Goal: Information Seeking & Learning: Learn about a topic

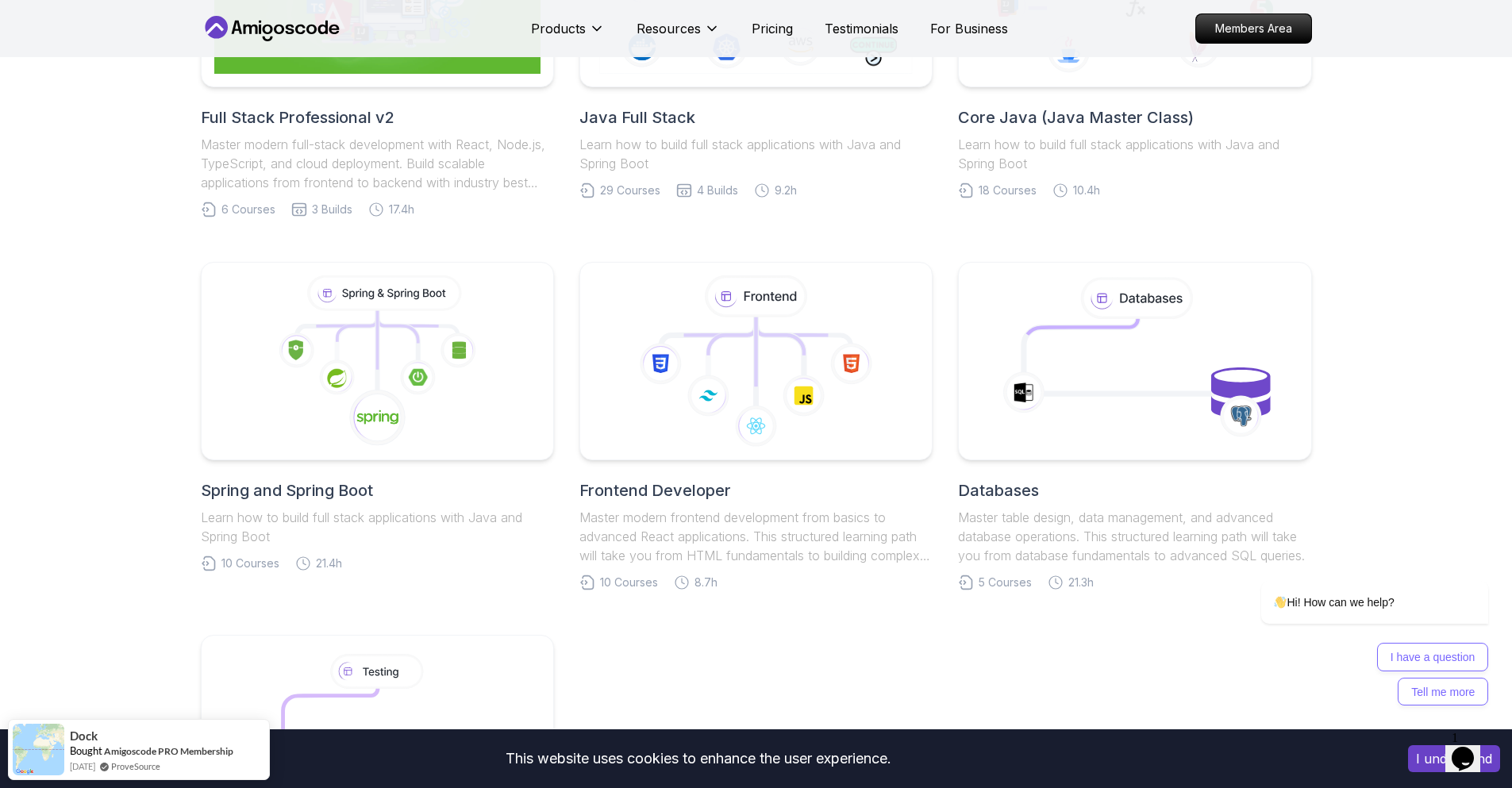
scroll to position [579, 0]
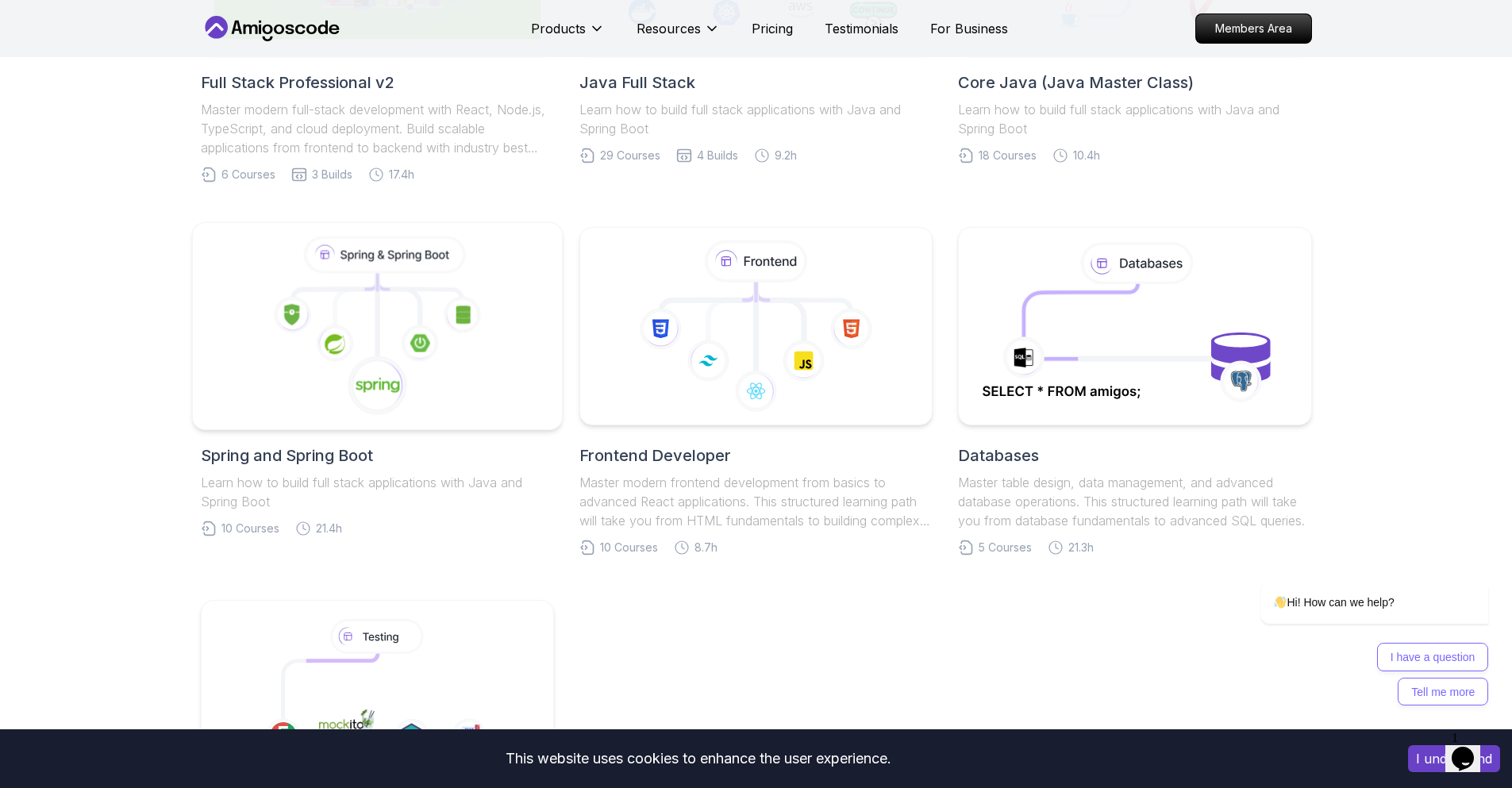
click at [357, 395] on image at bounding box center [377, 386] width 45 height 18
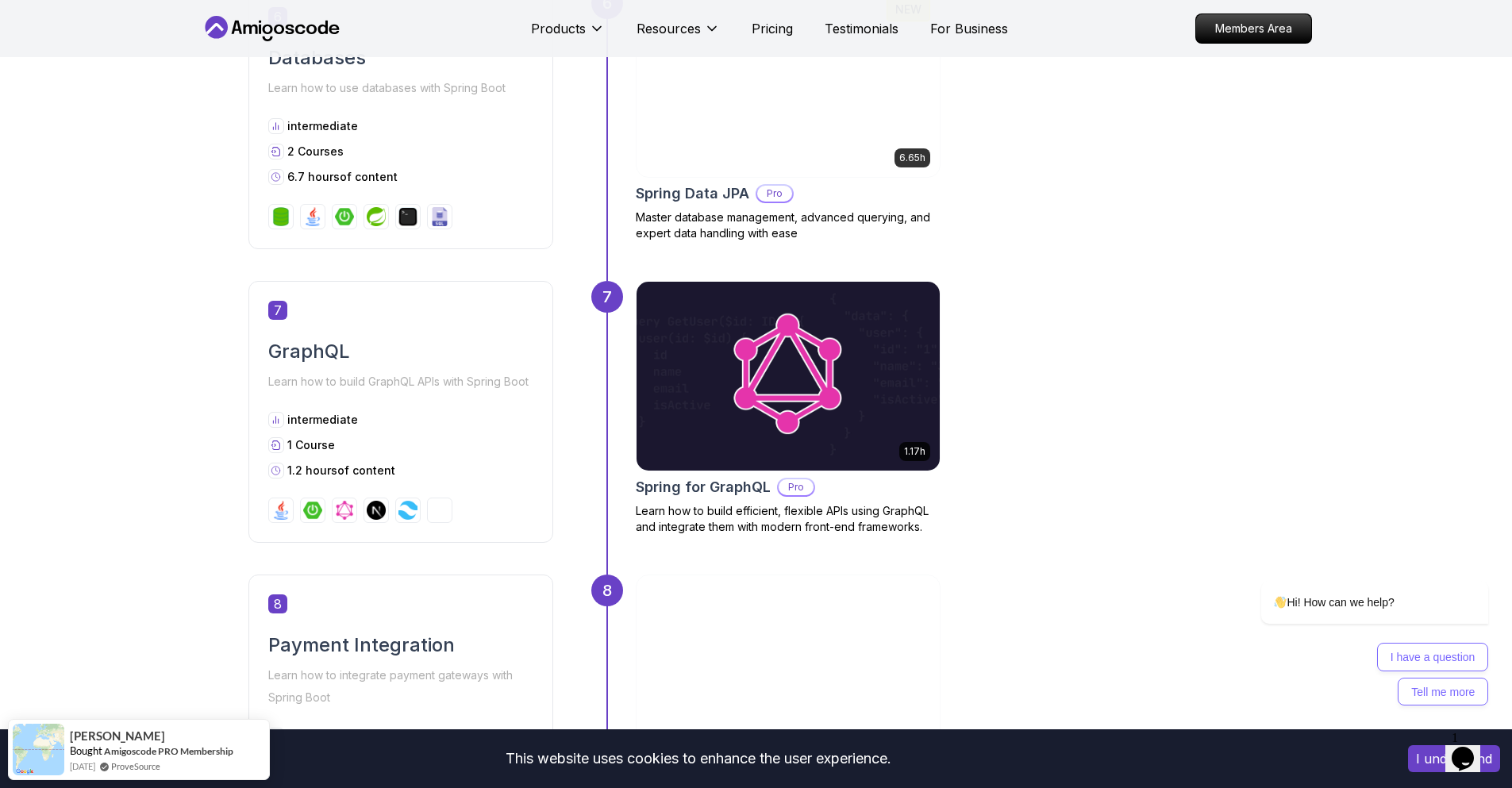
scroll to position [2178, 0]
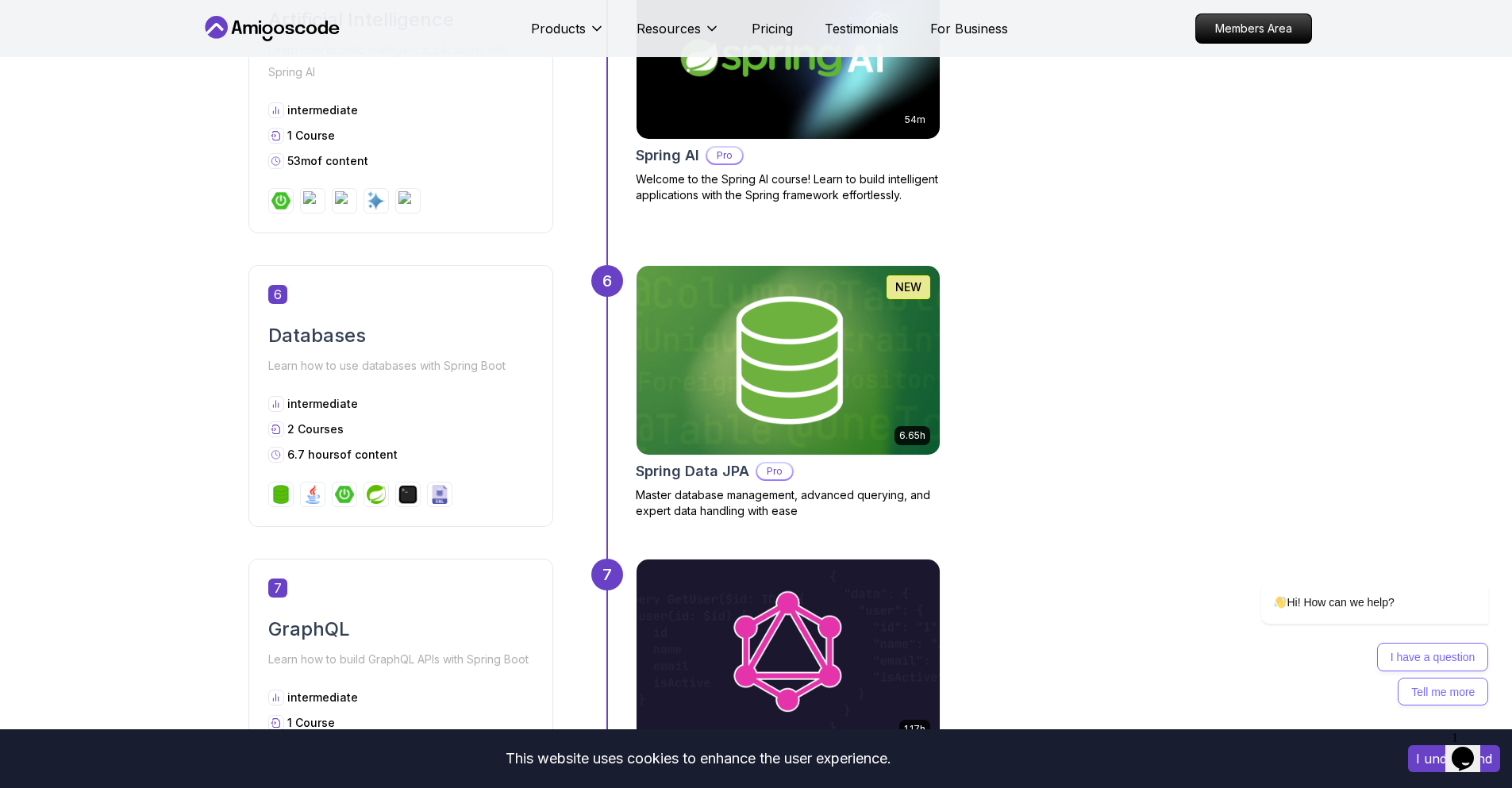
drag, startPoint x: 1499, startPoint y: 444, endPoint x: 1478, endPoint y: 325, distance: 120.8
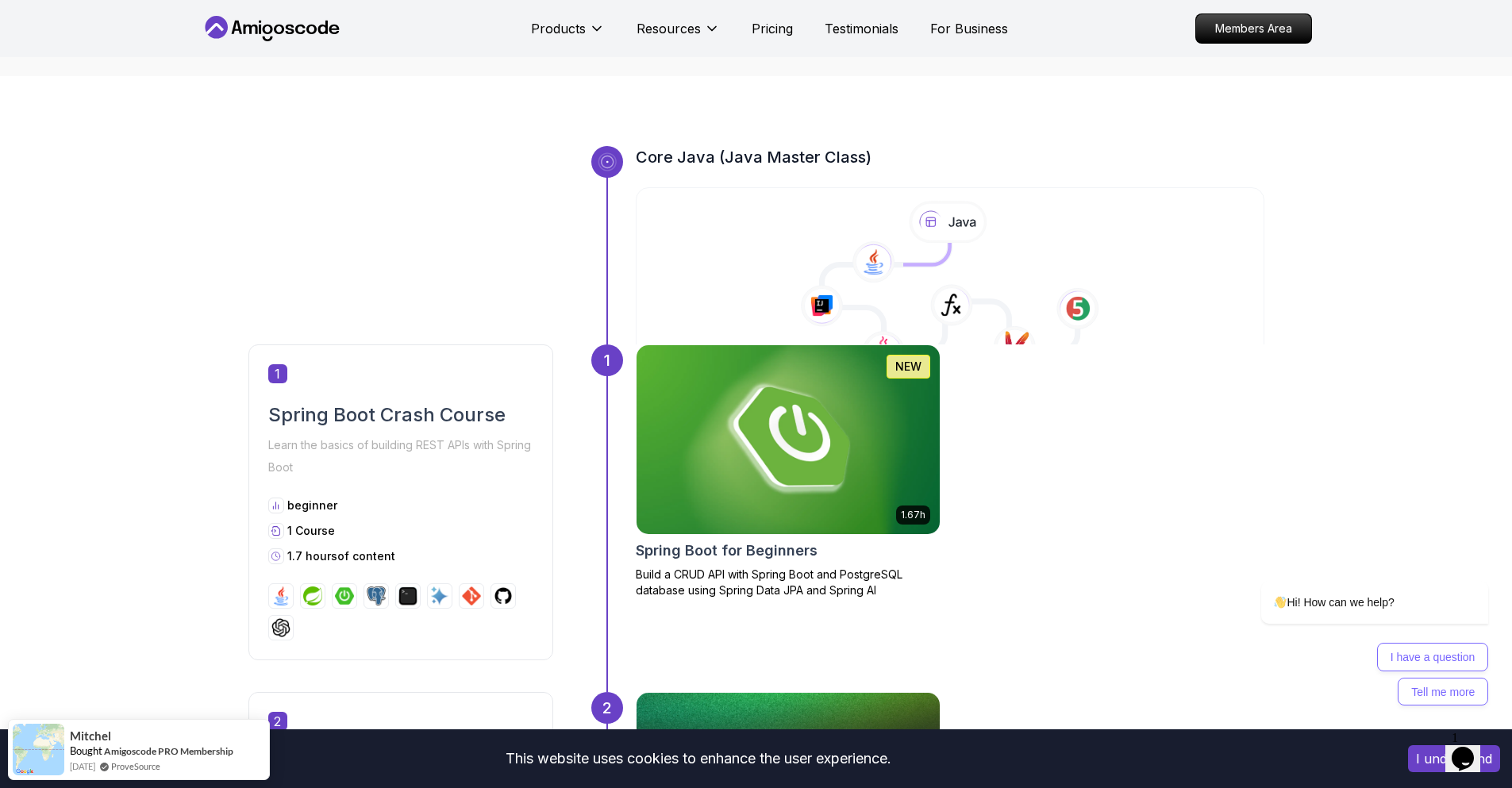
scroll to position [463, 0]
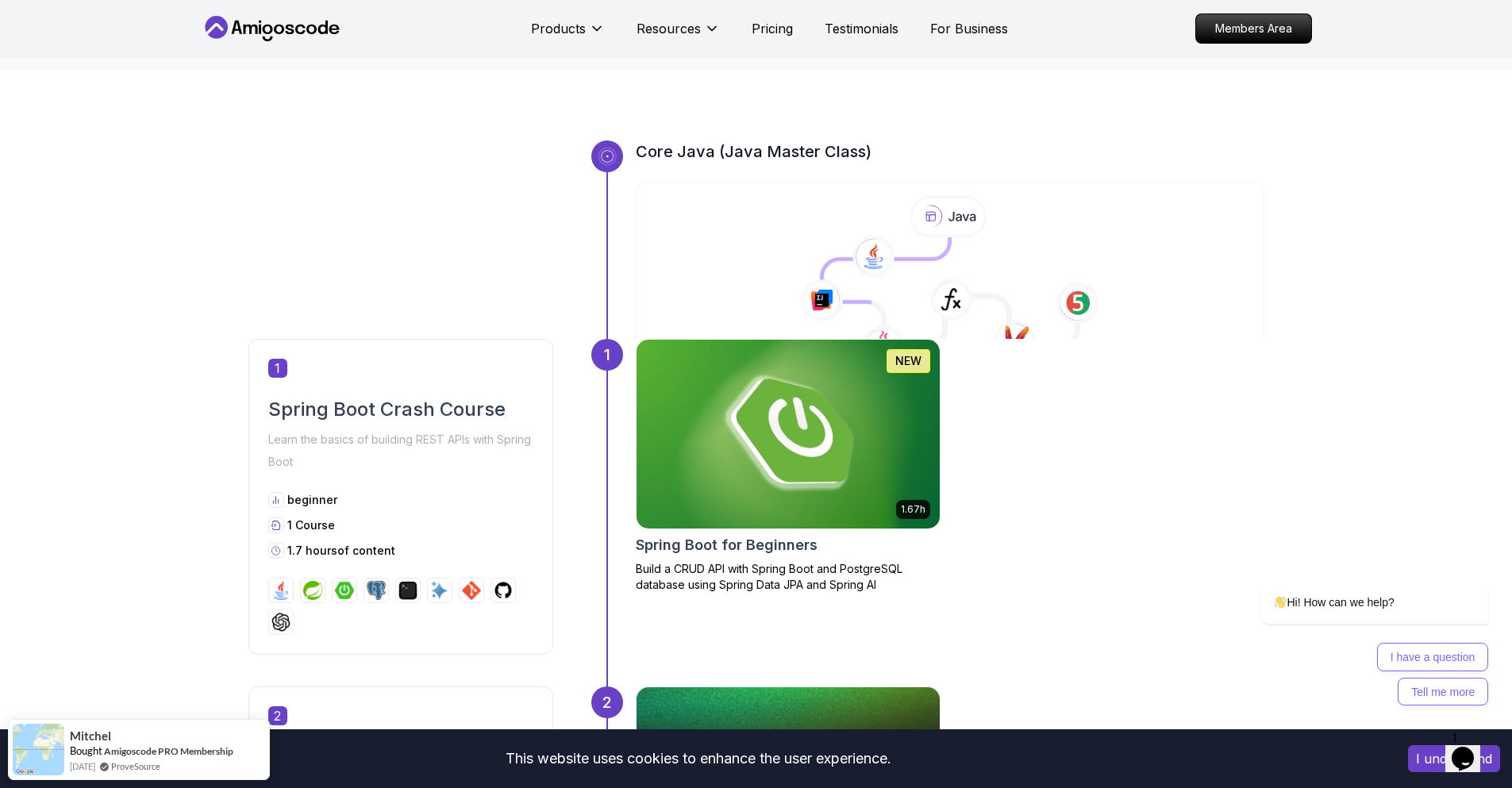
click at [792, 416] on img at bounding box center [788, 434] width 318 height 198
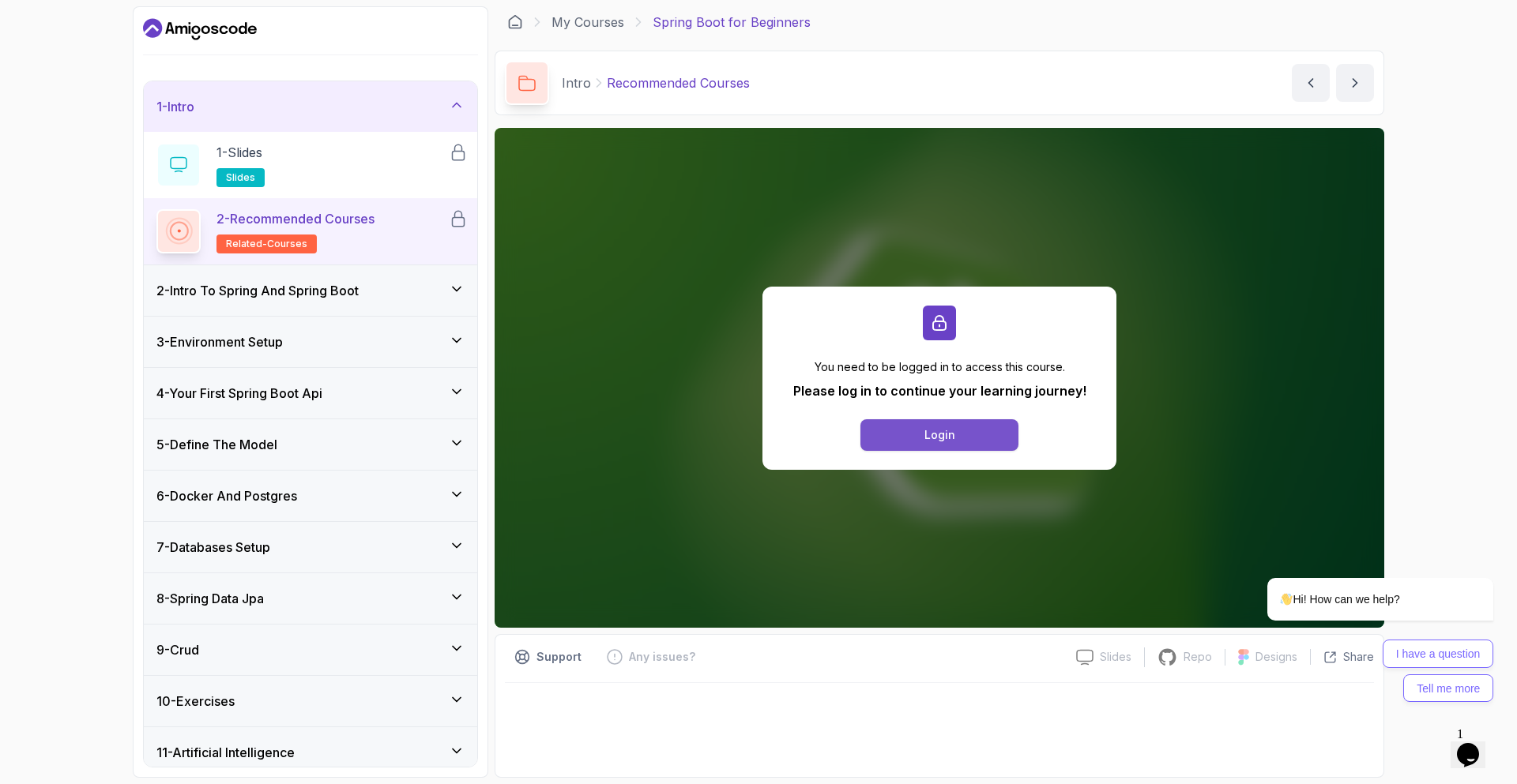
click at [934, 433] on div "Login" at bounding box center [939, 435] width 31 height 16
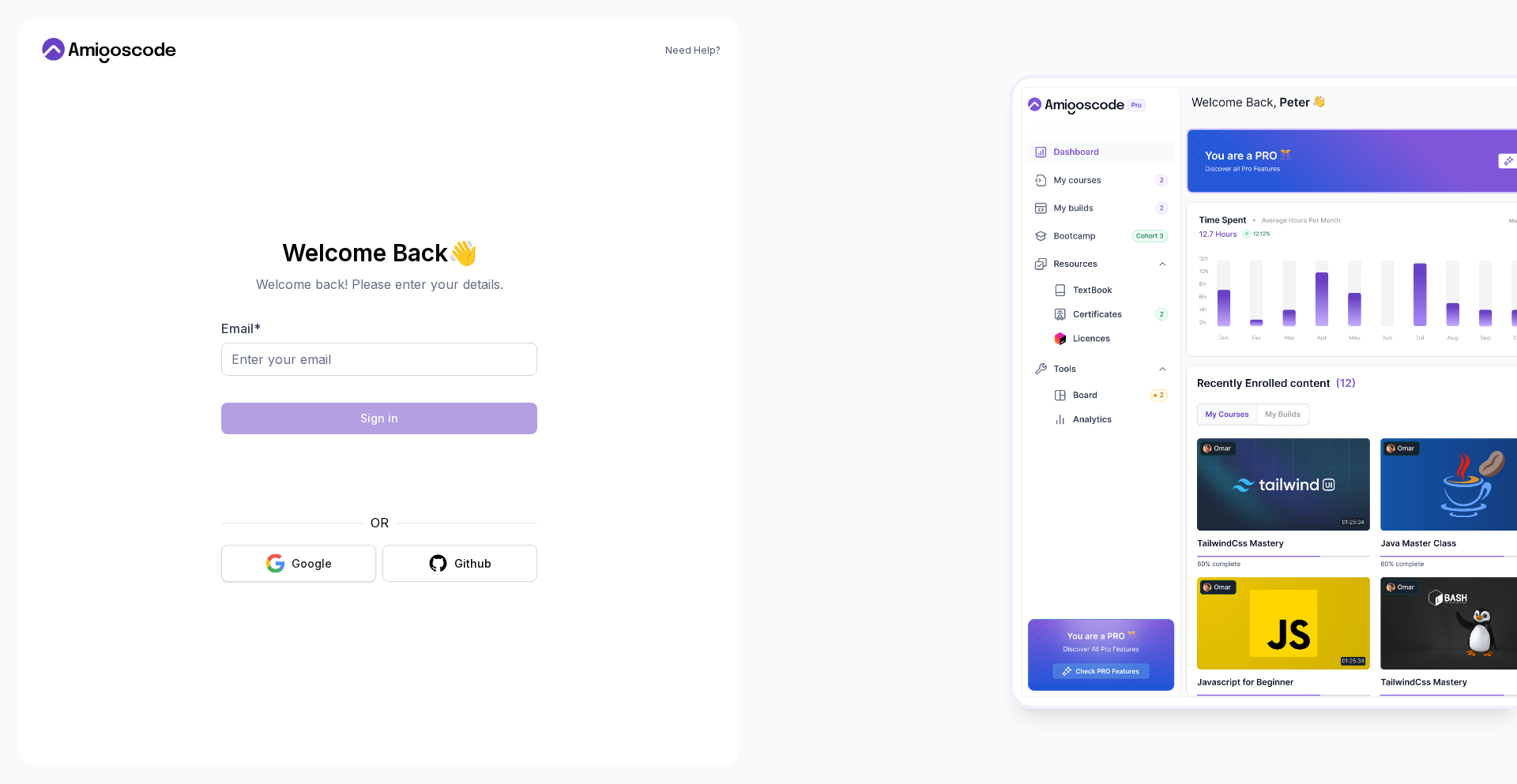
click at [320, 569] on div "Google" at bounding box center [311, 564] width 41 height 16
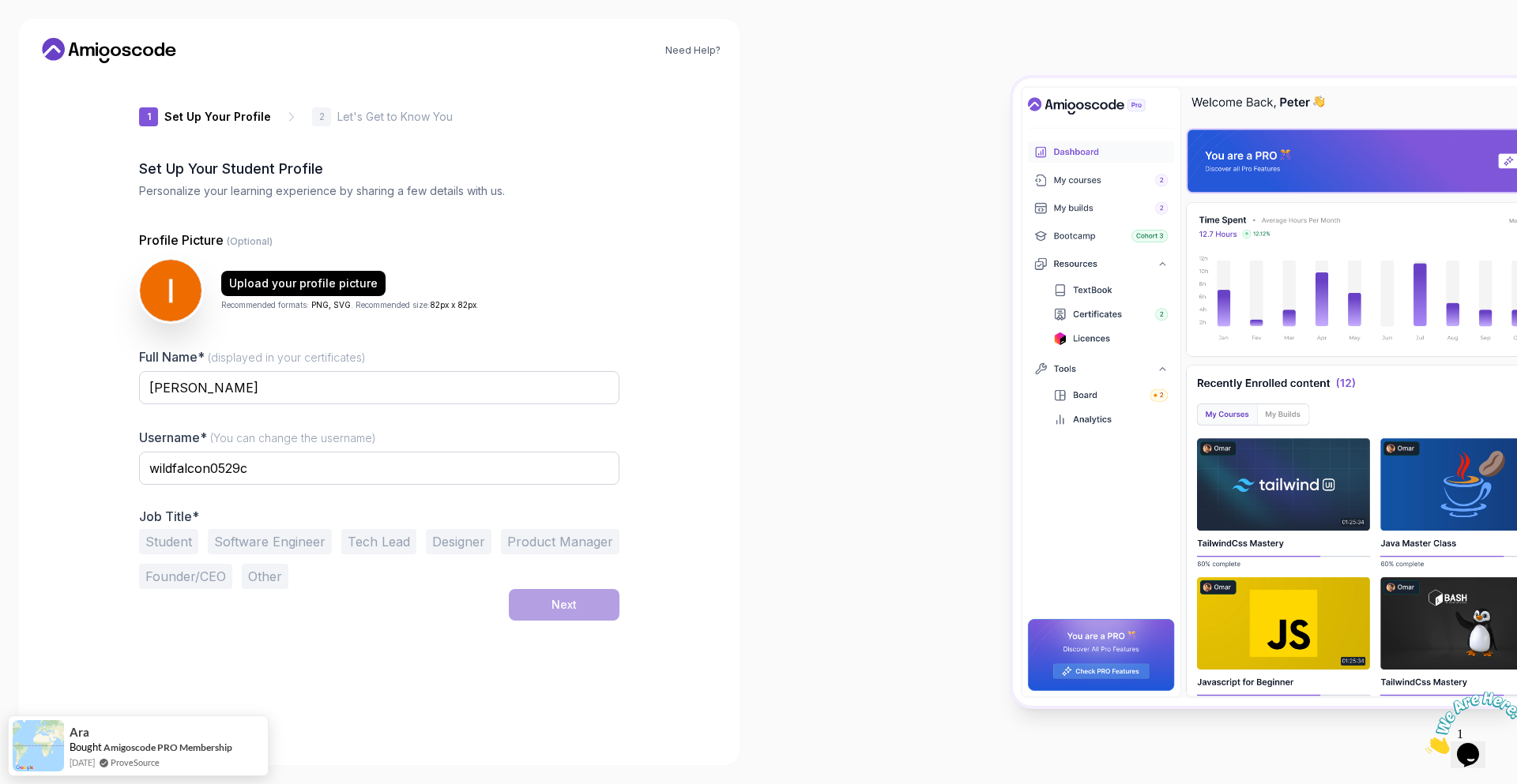
click at [330, 120] on div "2 Let's Get to Know You" at bounding box center [382, 117] width 141 height 19
click at [831, 490] on div at bounding box center [1137, 392] width 758 height 784
click at [360, 466] on input "wildfalcon0529c" at bounding box center [379, 468] width 480 height 33
click at [189, 541] on button "Student" at bounding box center [169, 541] width 59 height 25
click at [265, 467] on input "wildfalcon0529c" at bounding box center [379, 468] width 480 height 33
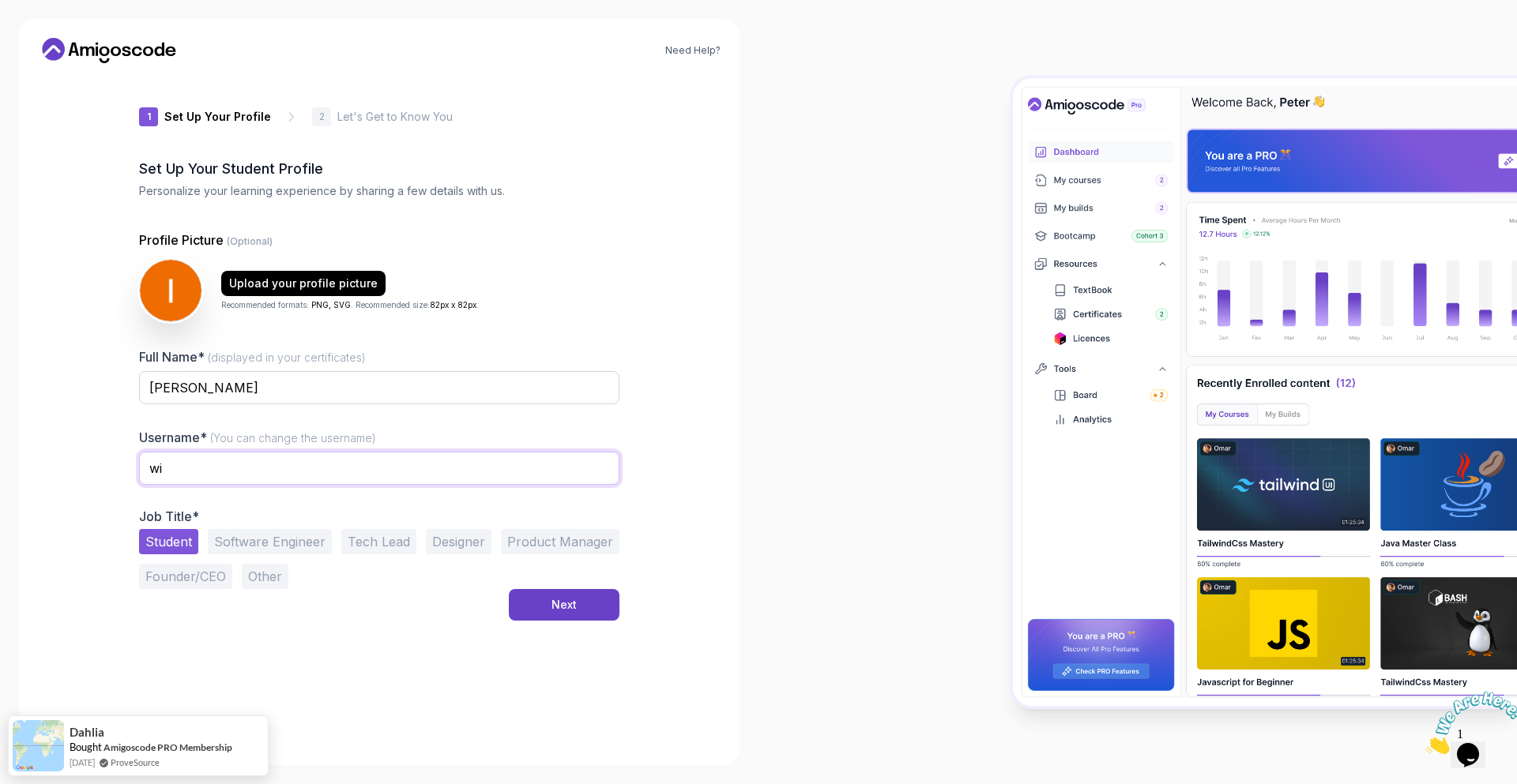
type input "w"
type input "Ilidio Massango"
click at [569, 609] on div "Next" at bounding box center [564, 605] width 25 height 16
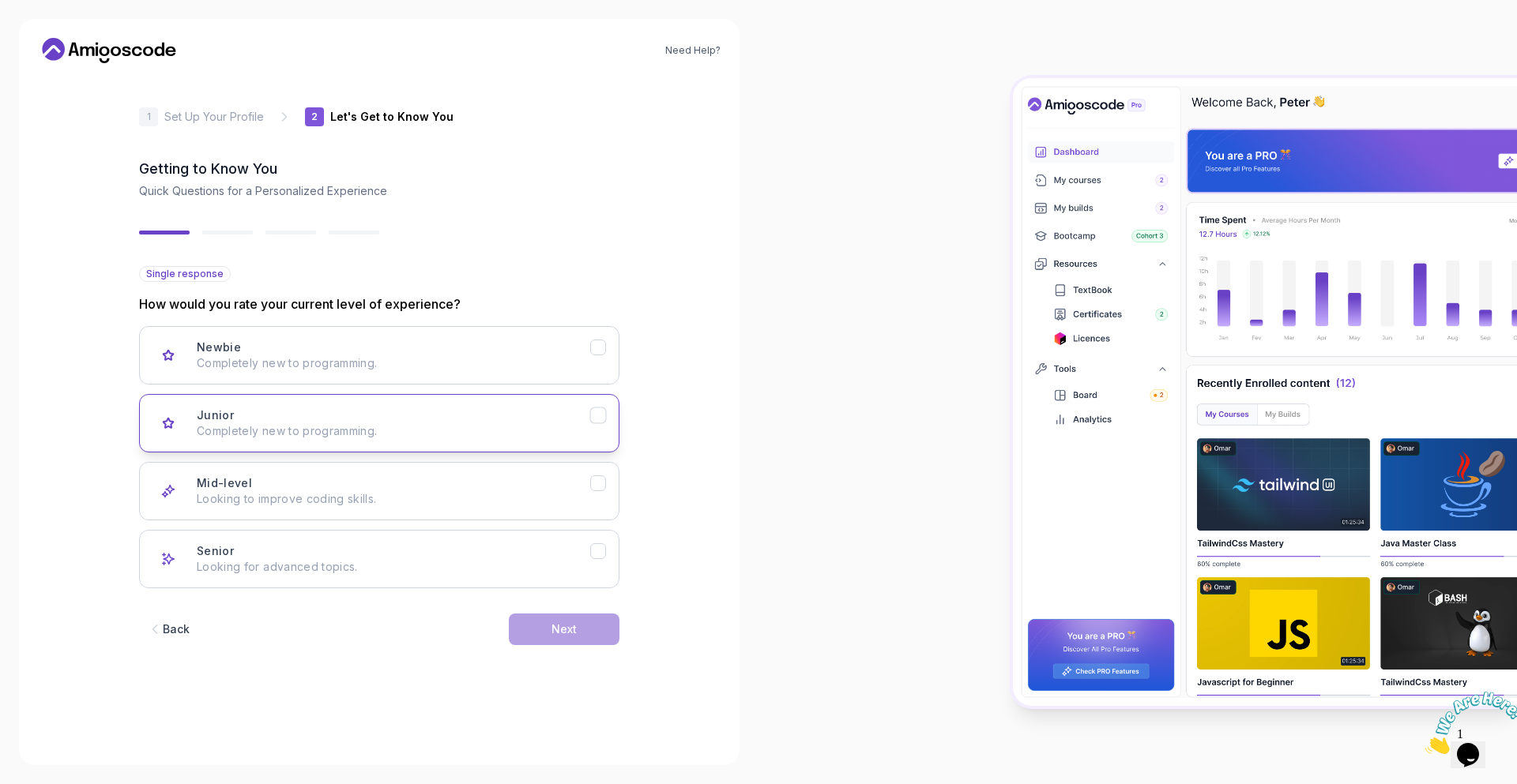
click at [470, 421] on div "Junior Completely new to programming." at bounding box center [393, 423] width 394 height 32
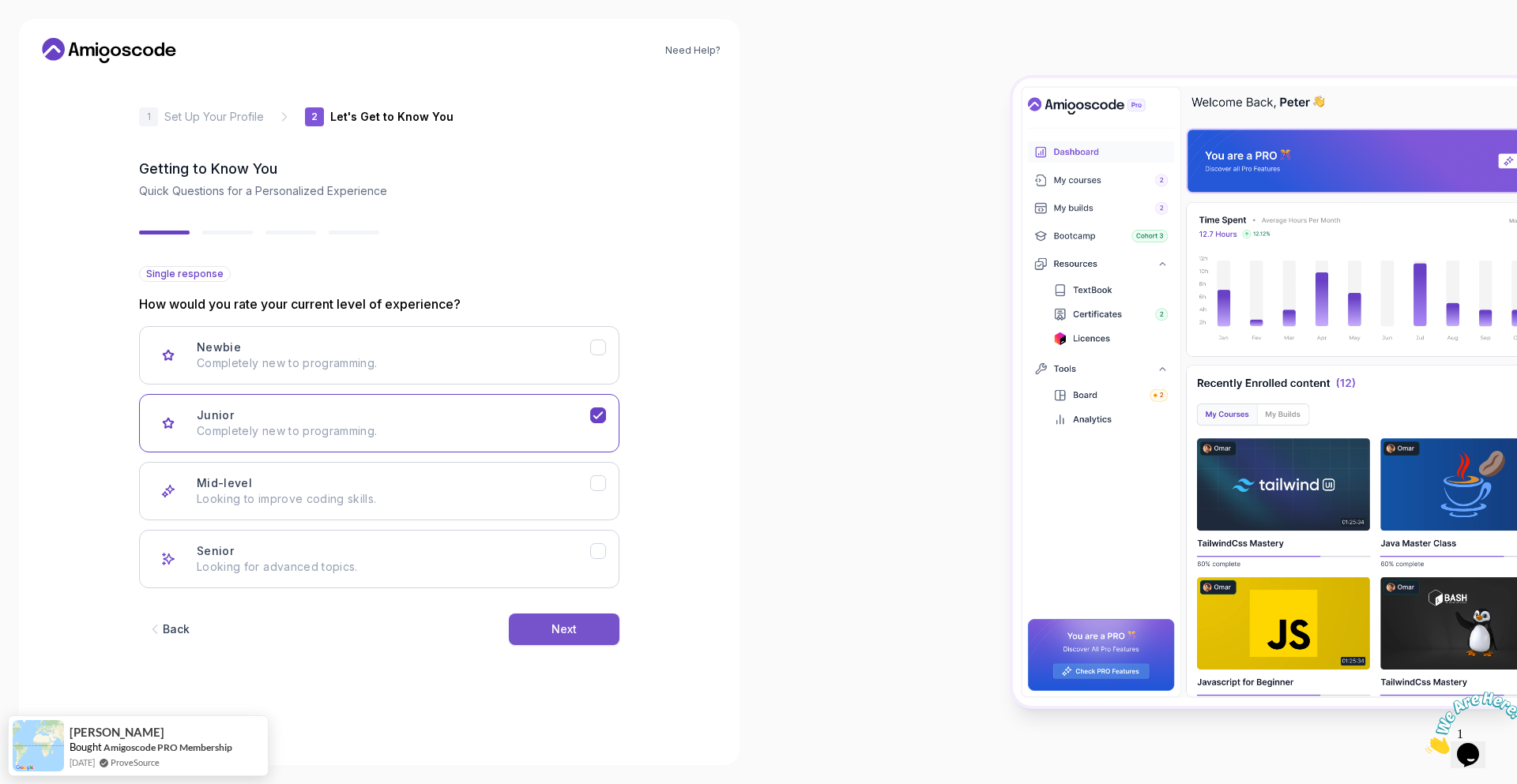
click at [559, 628] on div "Next" at bounding box center [564, 630] width 25 height 16
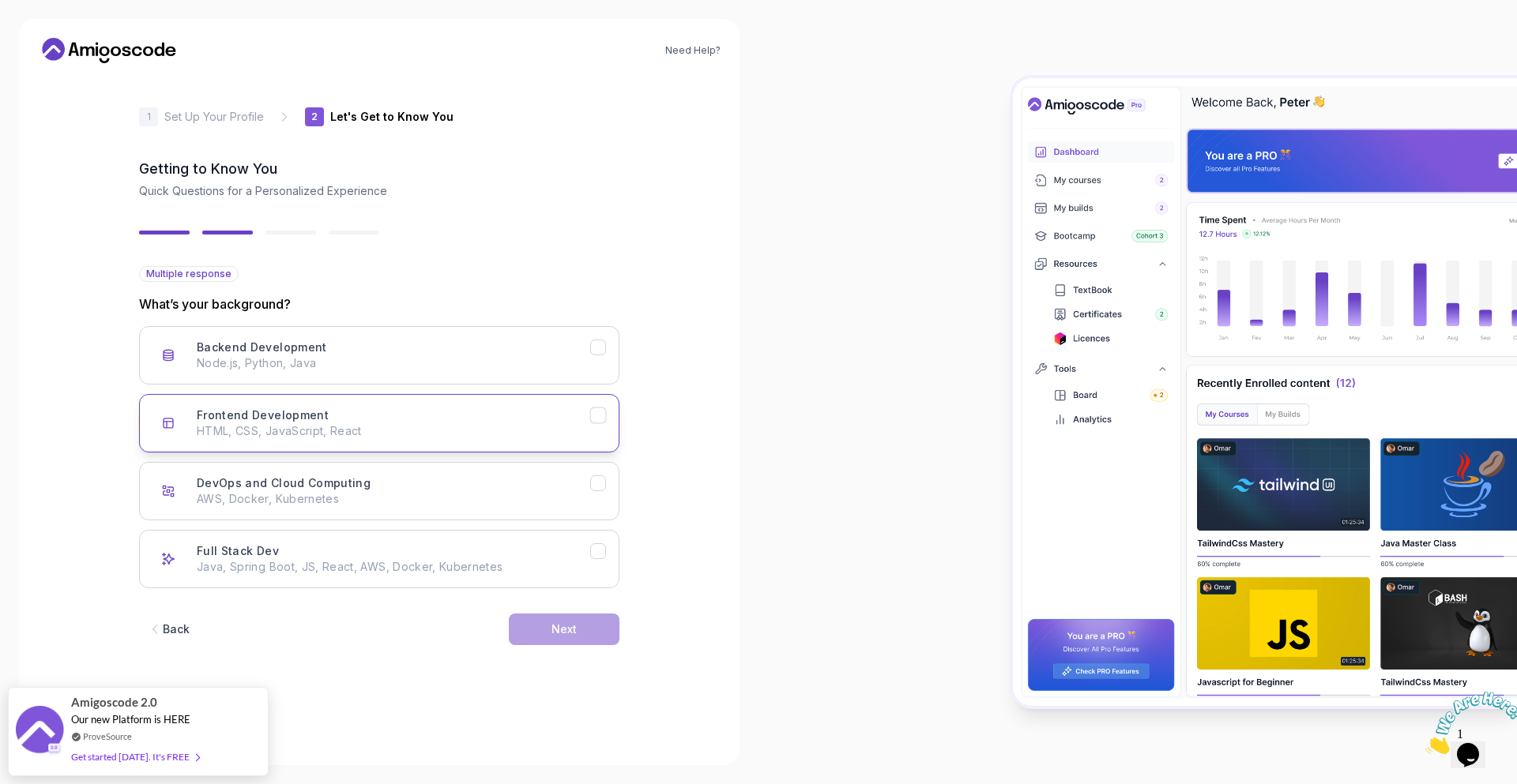
click at [403, 427] on p "HTML, CSS, JavaScript, React" at bounding box center [393, 431] width 394 height 16
click at [560, 625] on div "Next" at bounding box center [564, 630] width 25 height 16
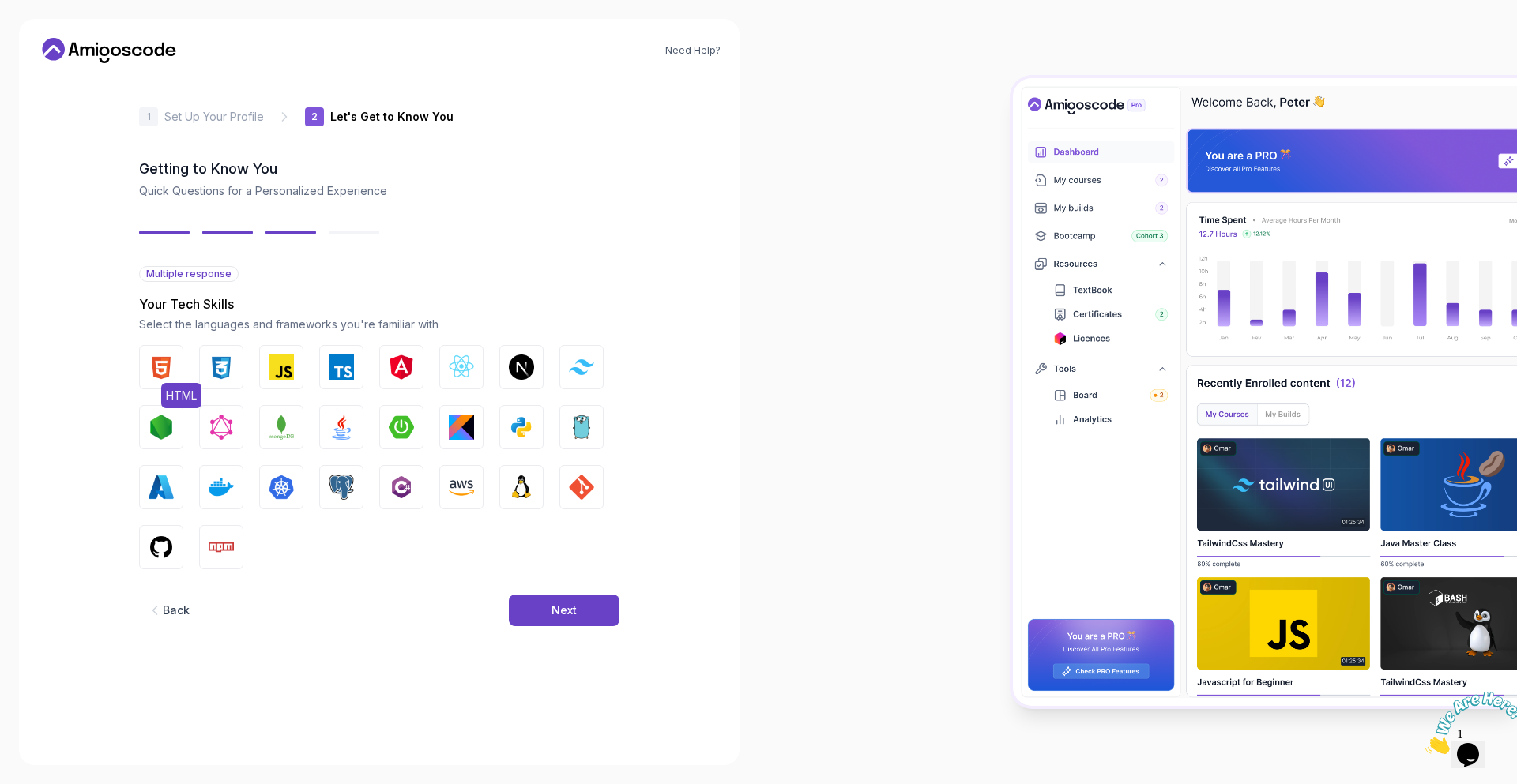
click at [161, 370] on img "button" at bounding box center [161, 367] width 25 height 25
click at [221, 374] on img "button" at bounding box center [221, 367] width 25 height 25
click at [406, 434] on img "button" at bounding box center [402, 427] width 25 height 25
click at [351, 434] on img "button" at bounding box center [341, 427] width 25 height 25
click at [552, 608] on div "Next" at bounding box center [564, 611] width 25 height 16
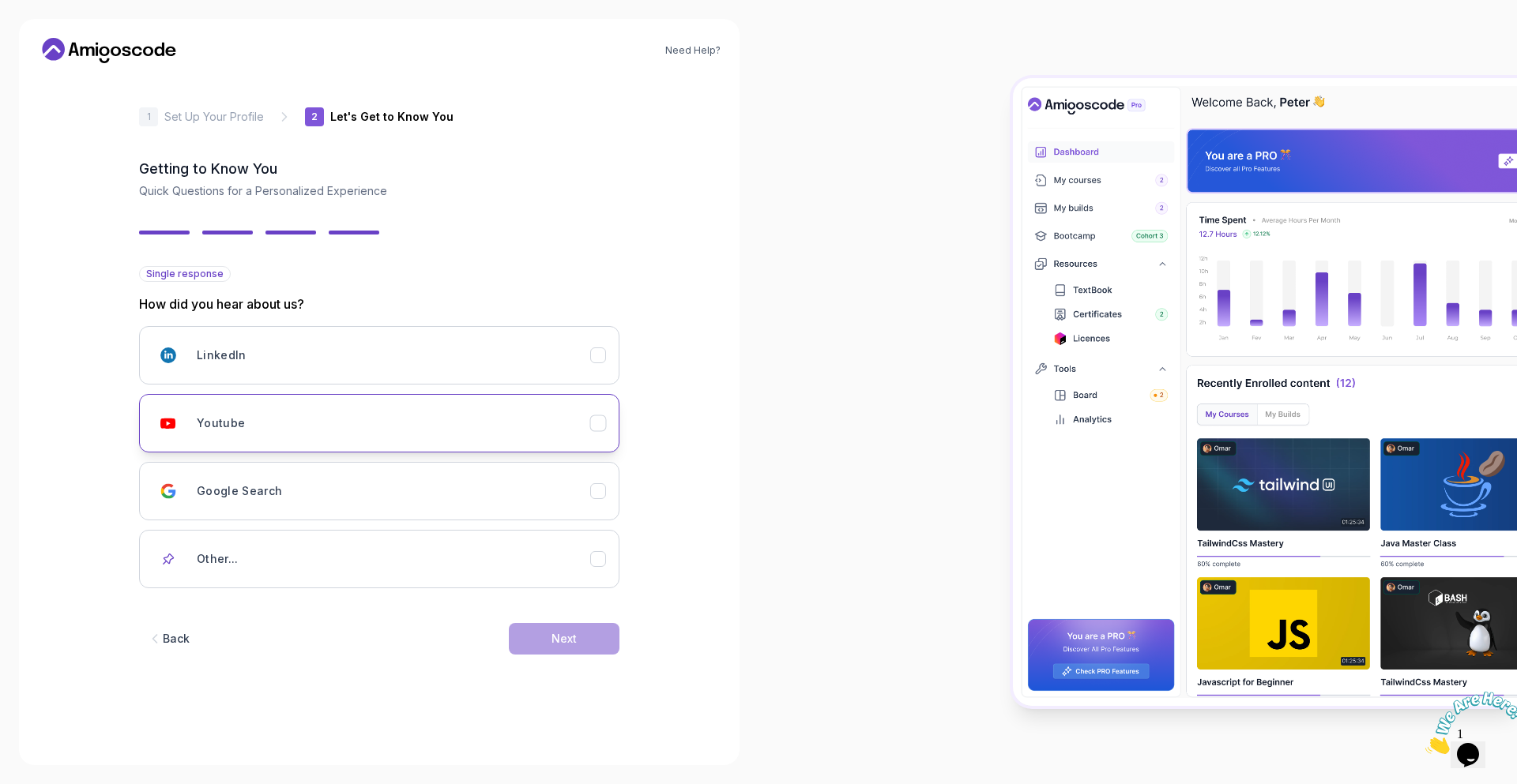
click at [471, 434] on div "Youtube" at bounding box center [393, 423] width 394 height 32
click at [563, 634] on div "Next" at bounding box center [564, 639] width 25 height 16
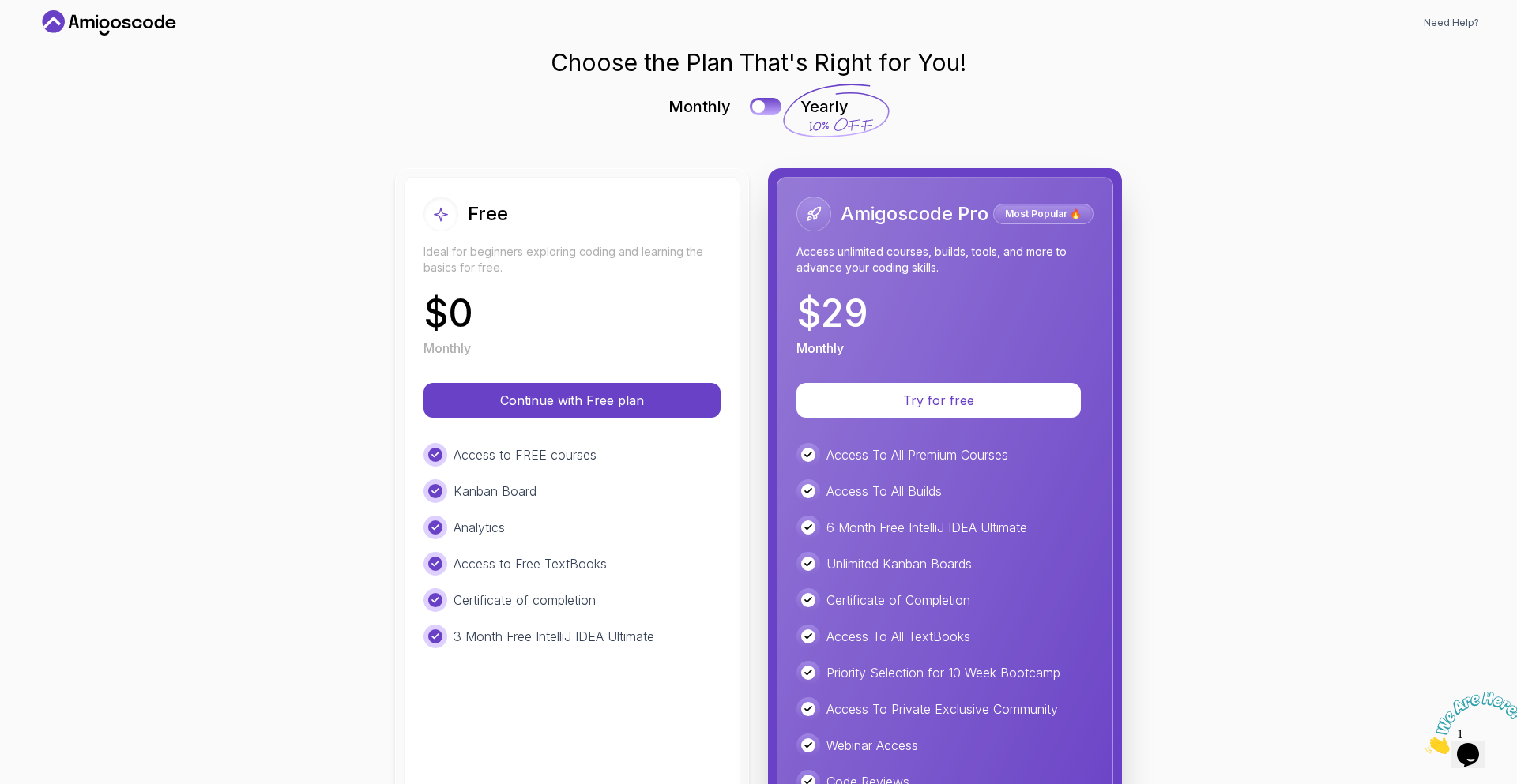
scroll to position [7, 0]
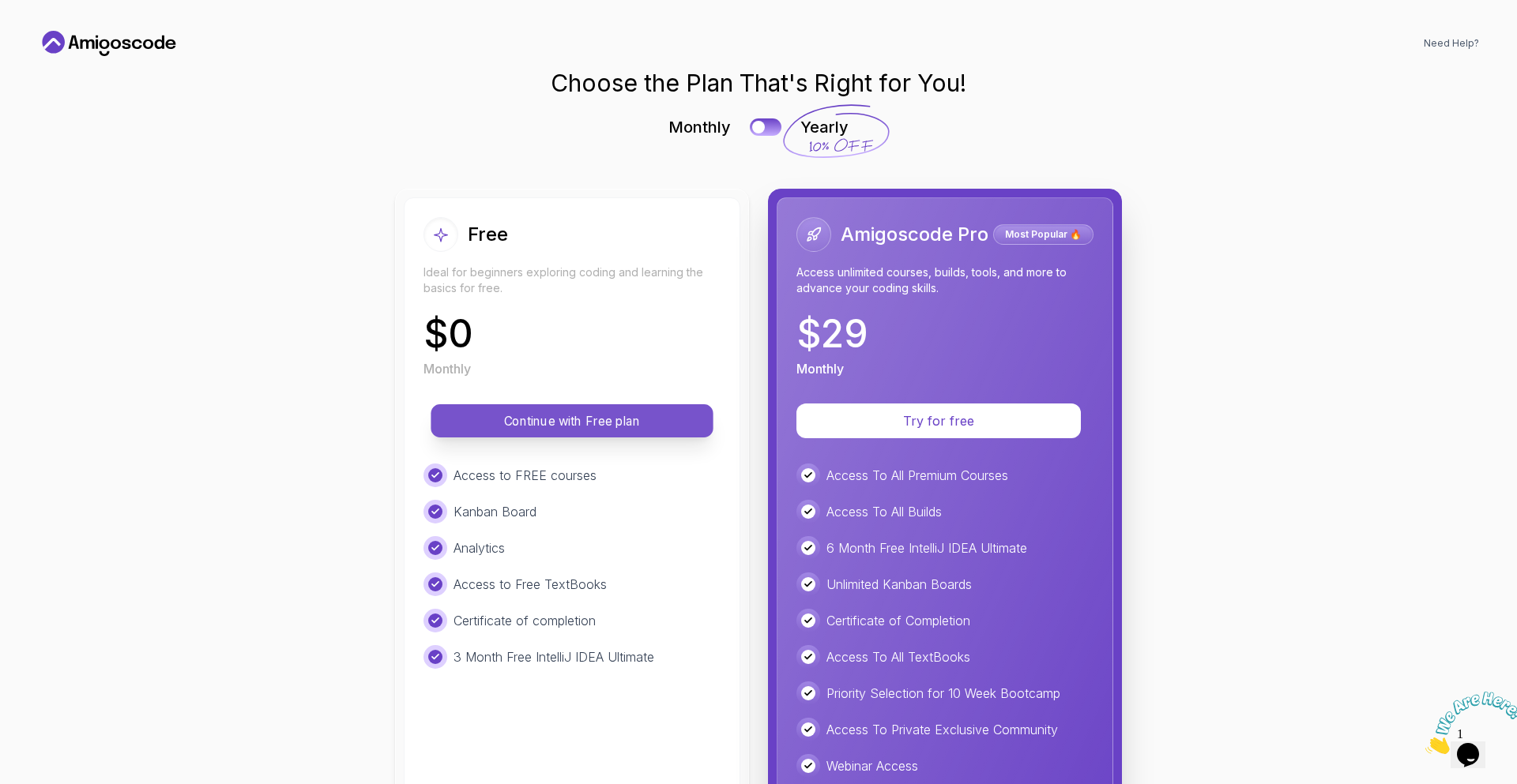
click at [616, 414] on p "Continue with Free plan" at bounding box center [572, 421] width 247 height 18
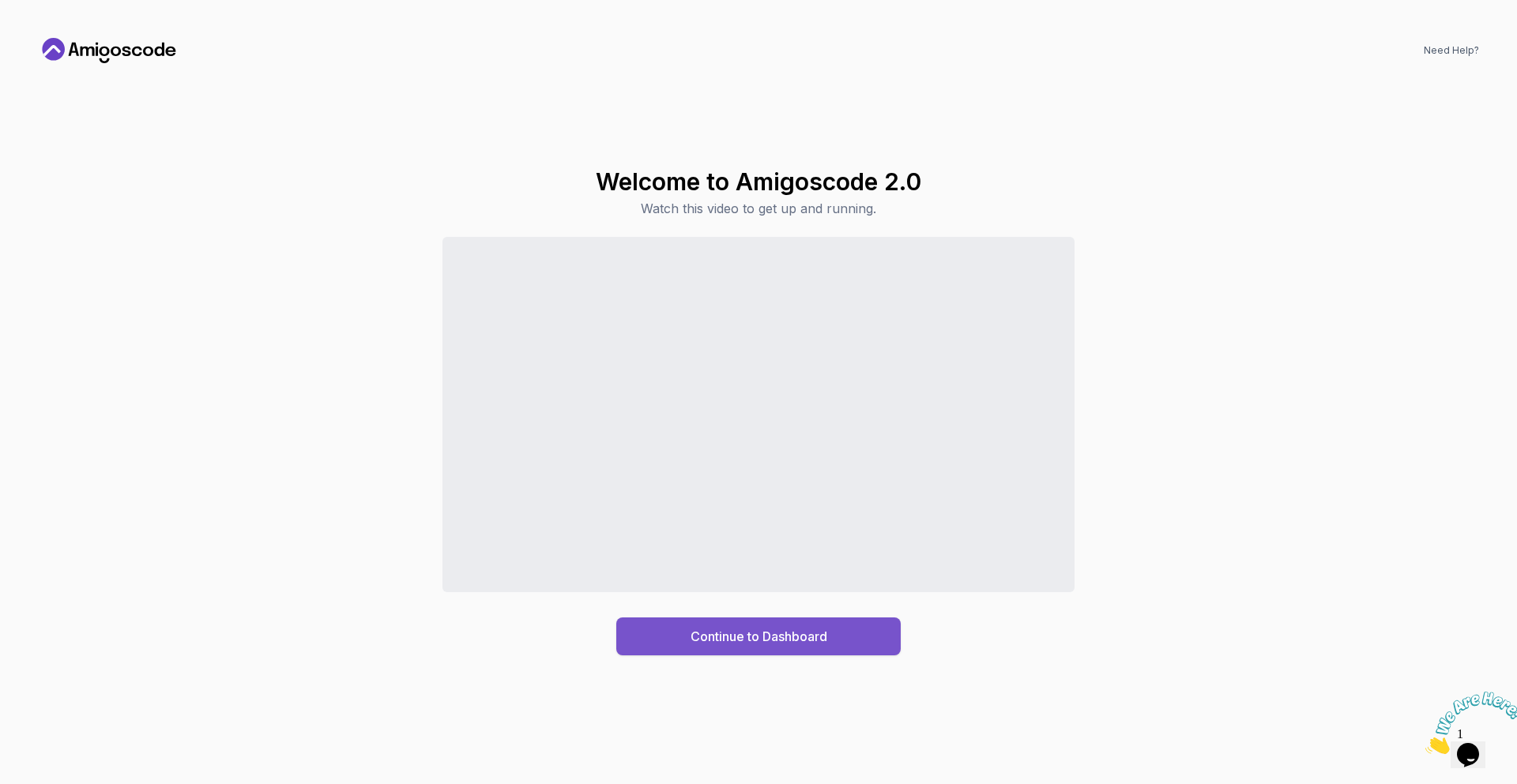
click at [845, 637] on button "Continue to Dashboard" at bounding box center [759, 637] width 285 height 38
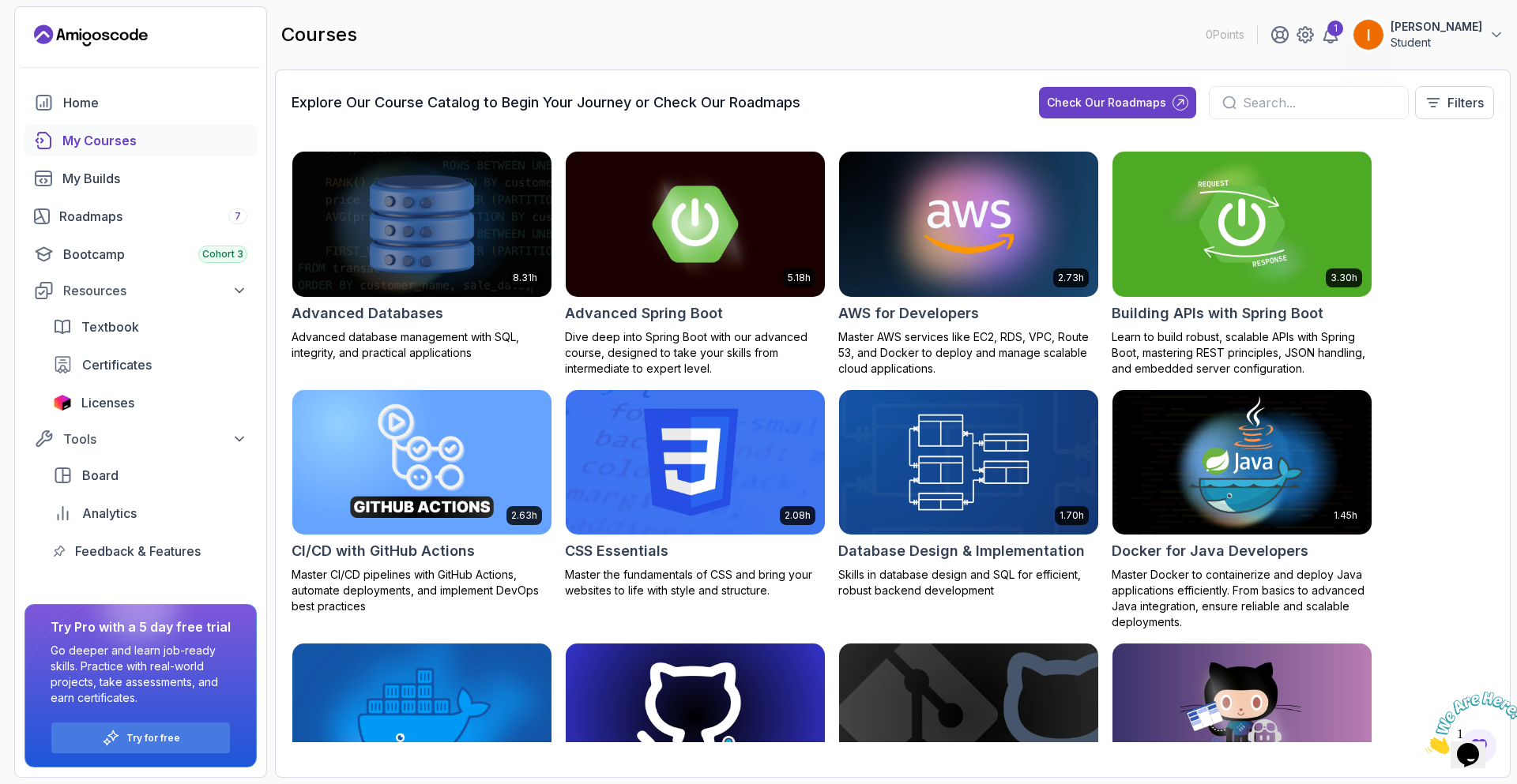
click at [1437, 400] on div "8.31h Advanced Databases Advanced database management with SQL, integrity, and …" at bounding box center [893, 447] width 1203 height 592
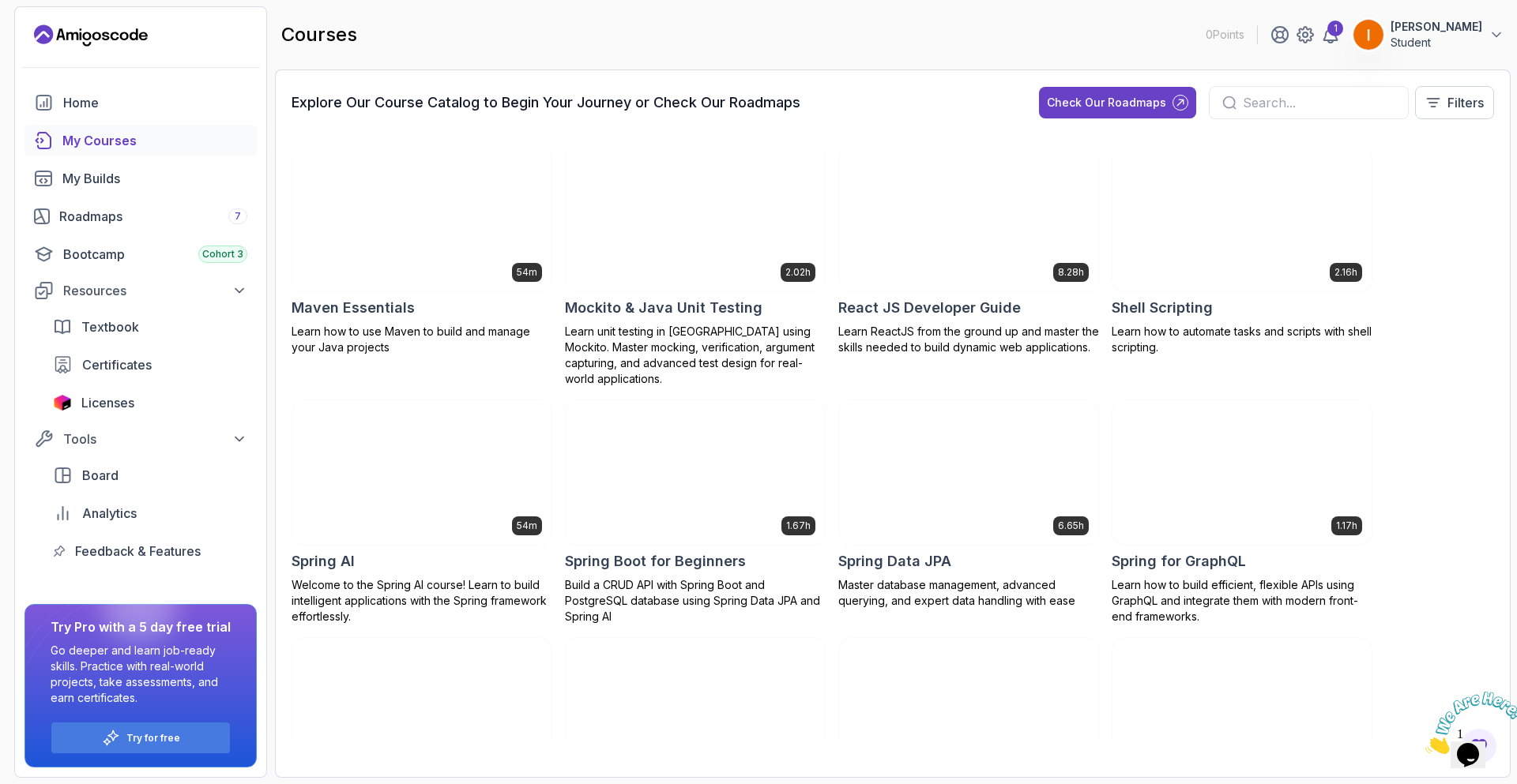
scroll to position [1958, 0]
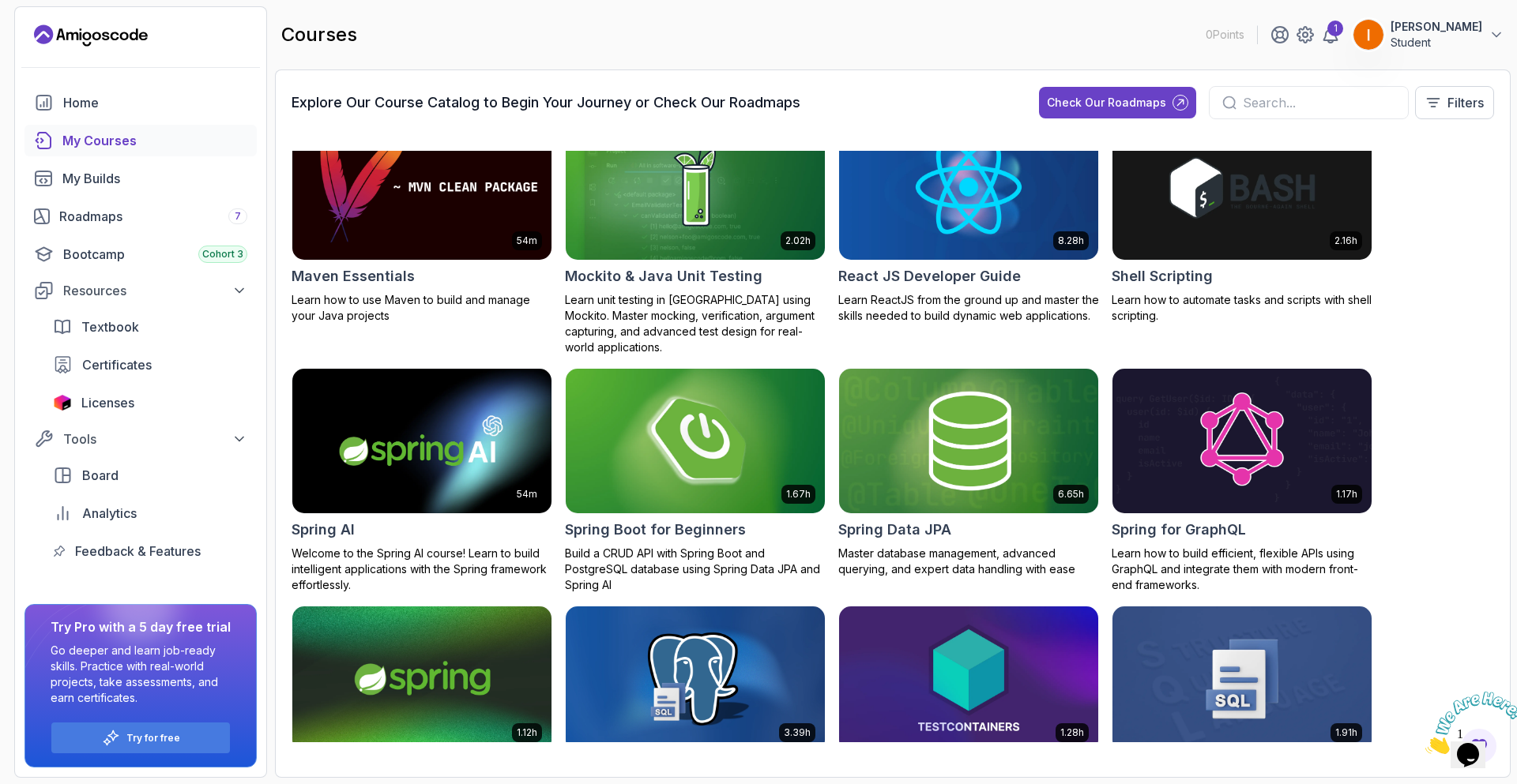
click at [751, 424] on img at bounding box center [695, 441] width 272 height 153
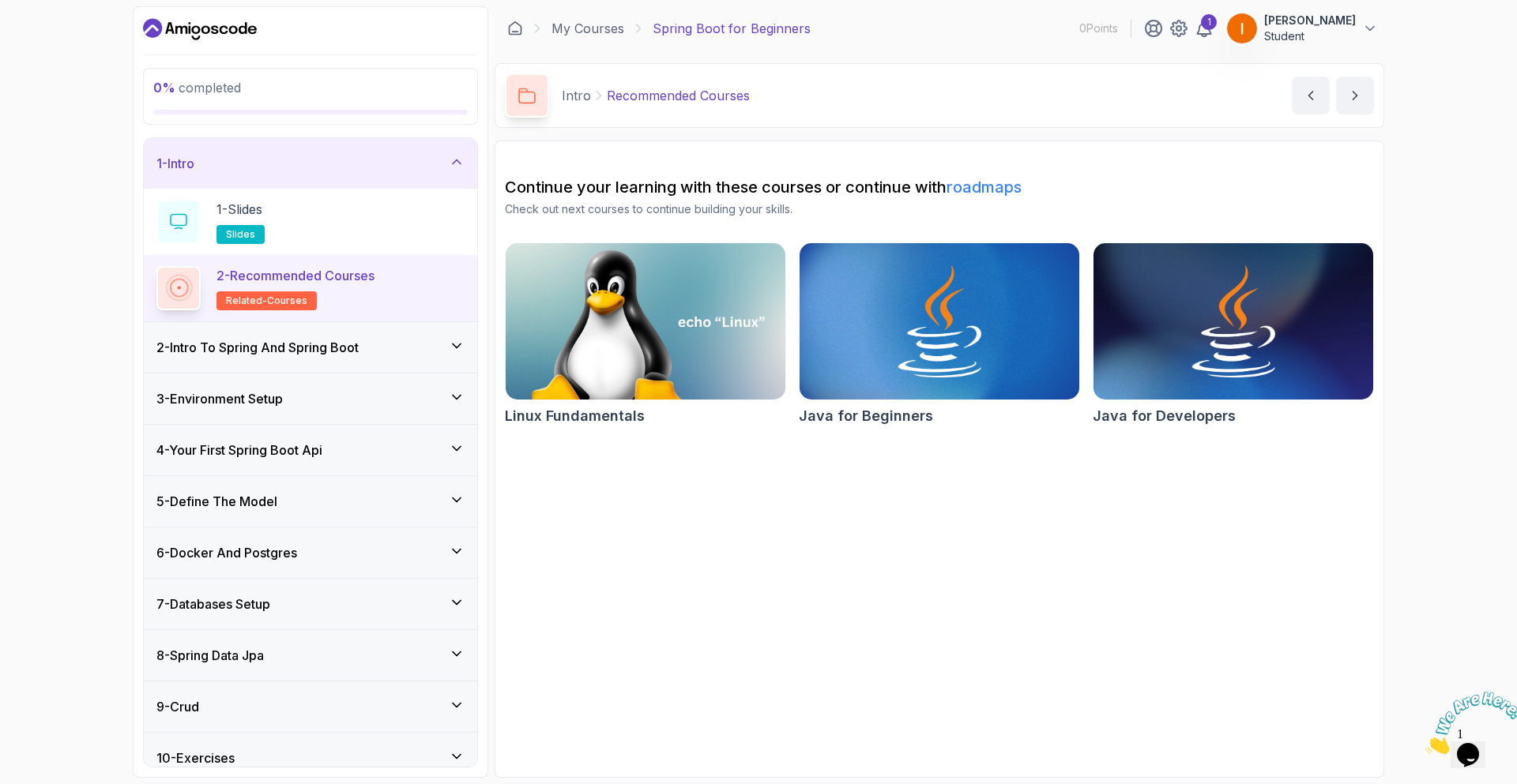
click at [461, 496] on icon at bounding box center [457, 500] width 16 height 16
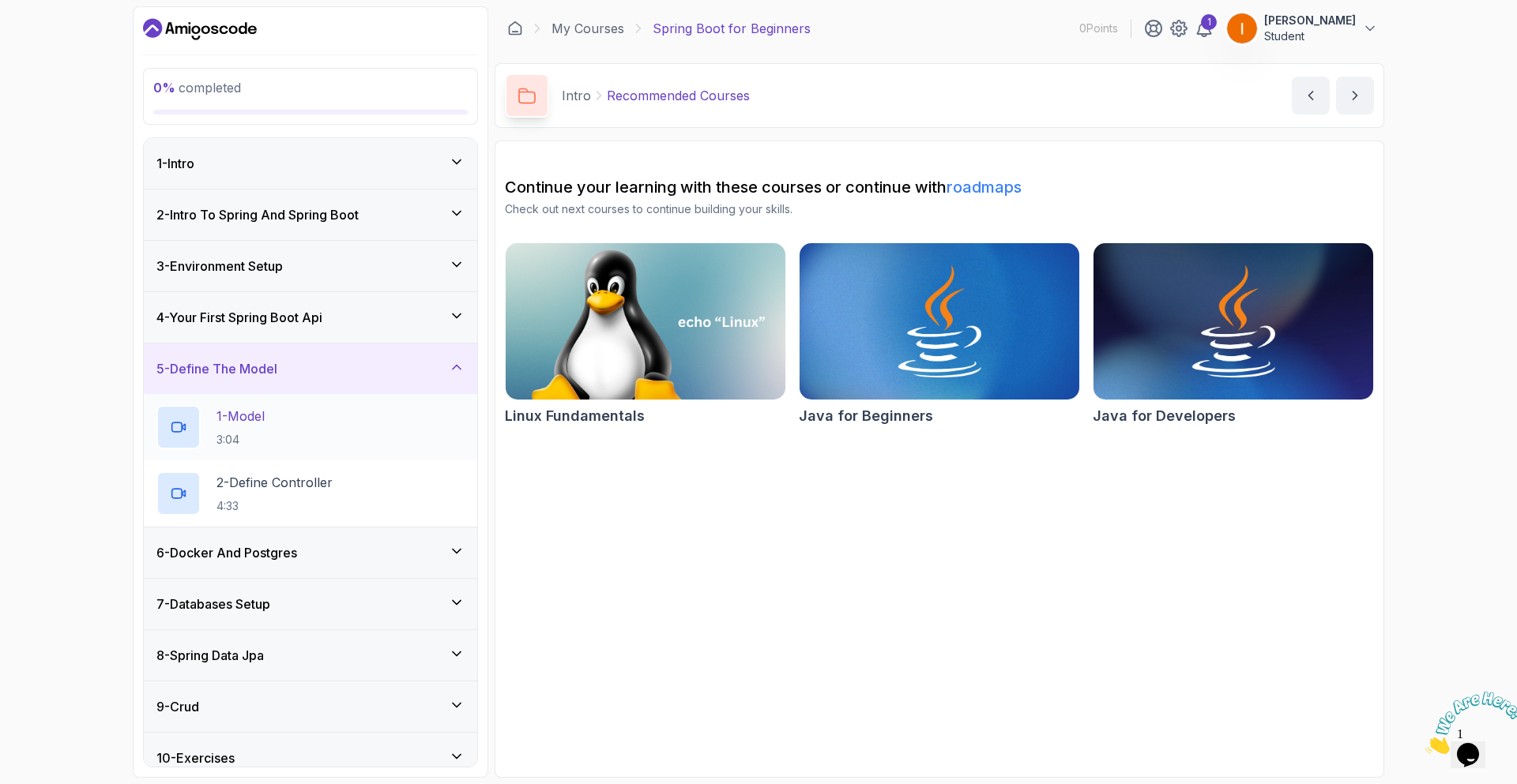
click at [410, 413] on div "1 - Model 3:04" at bounding box center [310, 428] width 308 height 45
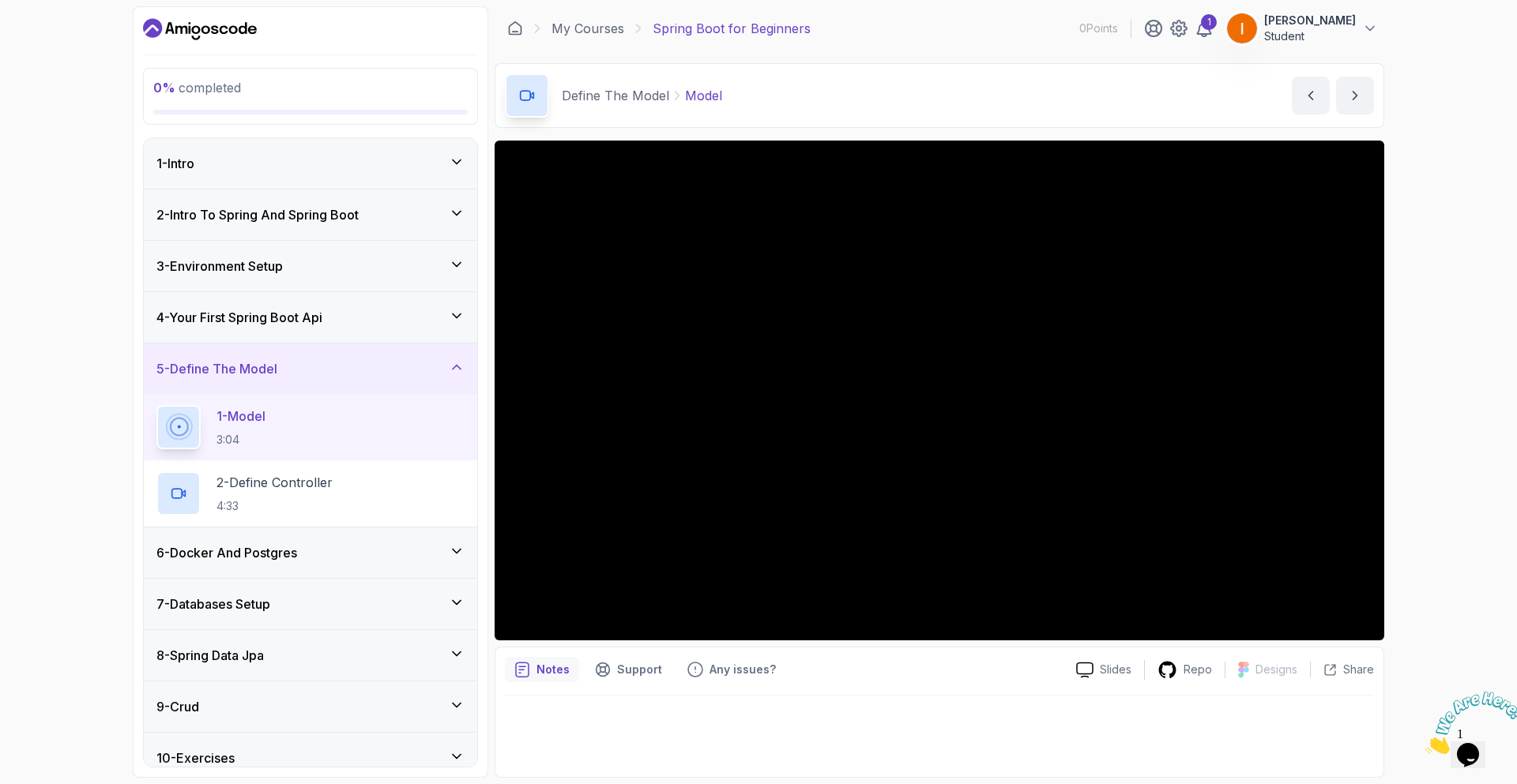
click at [110, 344] on div "0 % completed 1 - Intro 2 - Intro To Spring And Spring Boot 3 - Environment Set…" at bounding box center [758, 392] width 1517 height 784
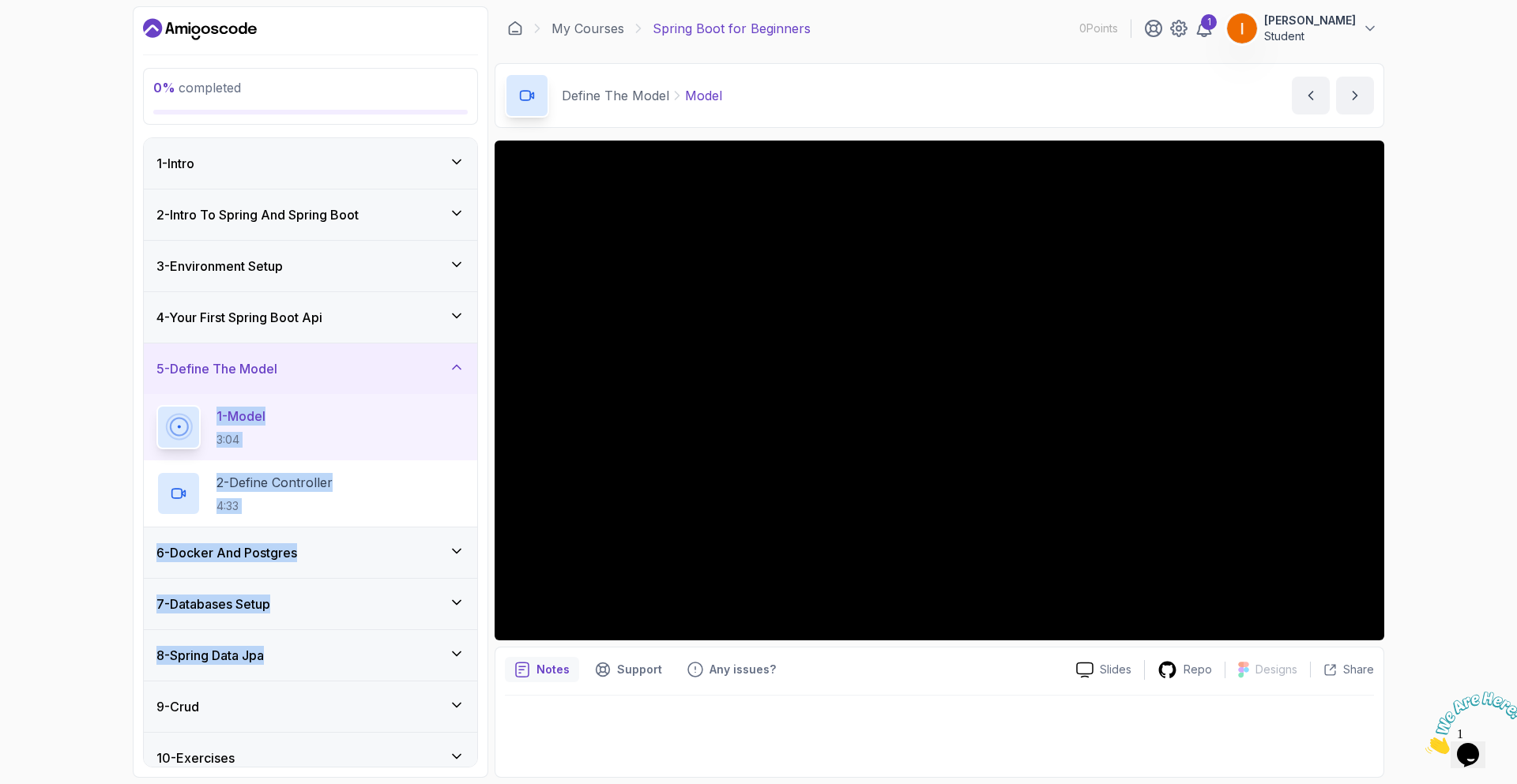
drag, startPoint x: 482, startPoint y: 639, endPoint x: 453, endPoint y: 371, distance: 269.6
click at [453, 371] on div "0 % completed 1 - Intro 2 - Intro To Spring And Spring Boot 3 - Environment Set…" at bounding box center [310, 392] width 356 height 771
click at [453, 371] on icon at bounding box center [457, 367] width 16 height 16
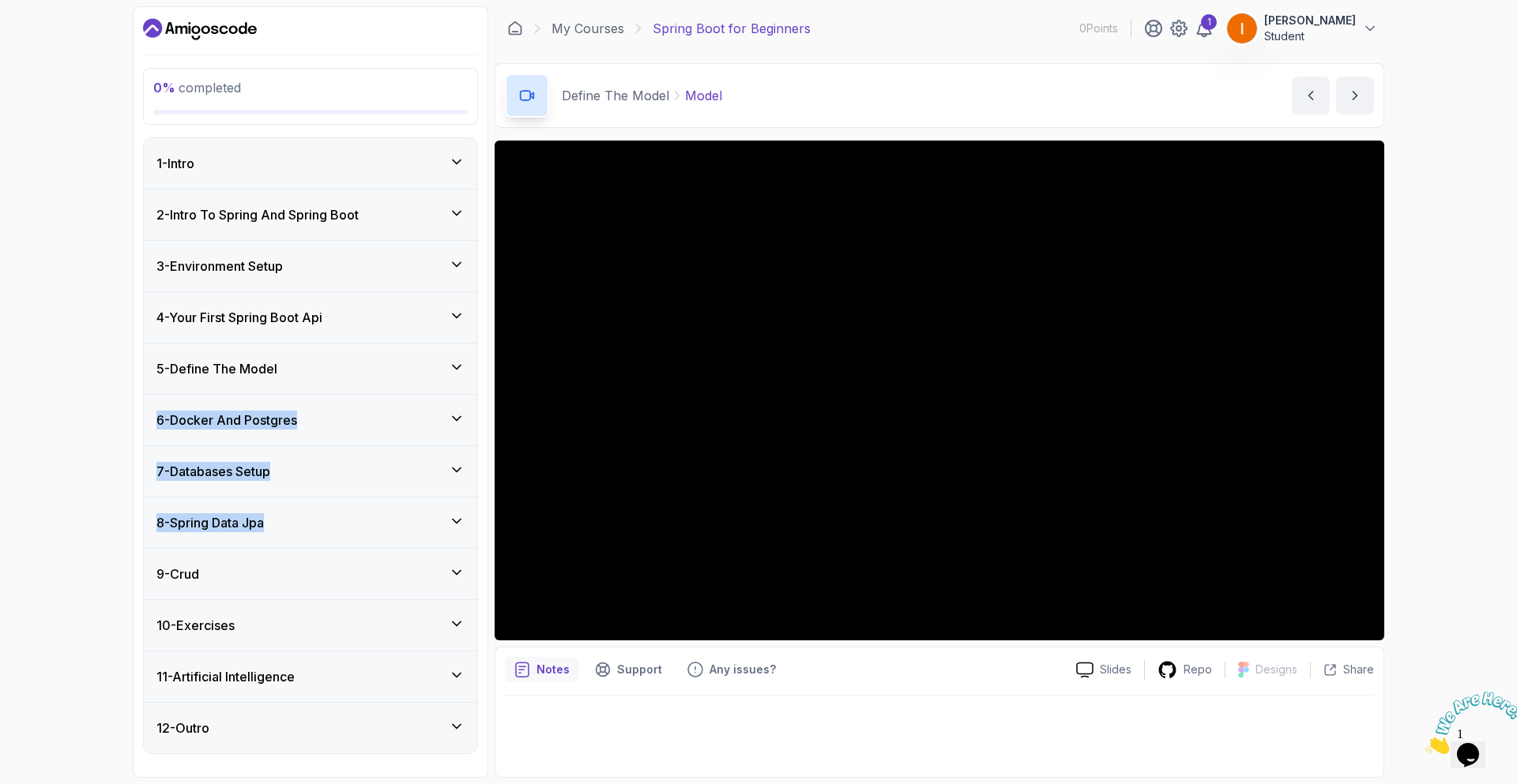
click at [123, 540] on div "0 % completed 1 - Intro 2 - Intro To Spring And Spring Boot 3 - Environment Set…" at bounding box center [758, 392] width 1517 height 784
click at [458, 358] on div "5 - Define The Model" at bounding box center [310, 369] width 333 height 51
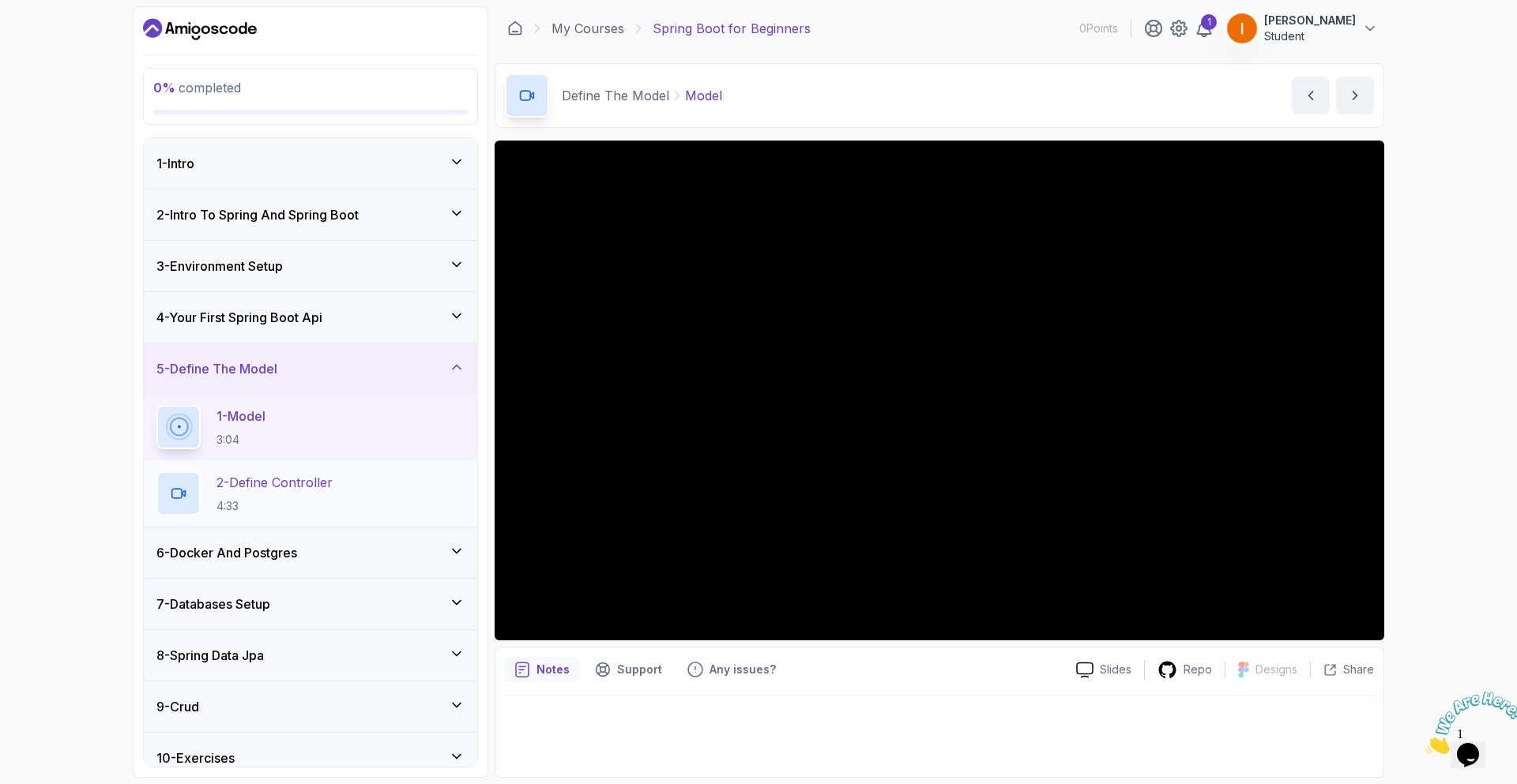
click at [266, 491] on p "2 - Define Controller" at bounding box center [274, 483] width 116 height 19
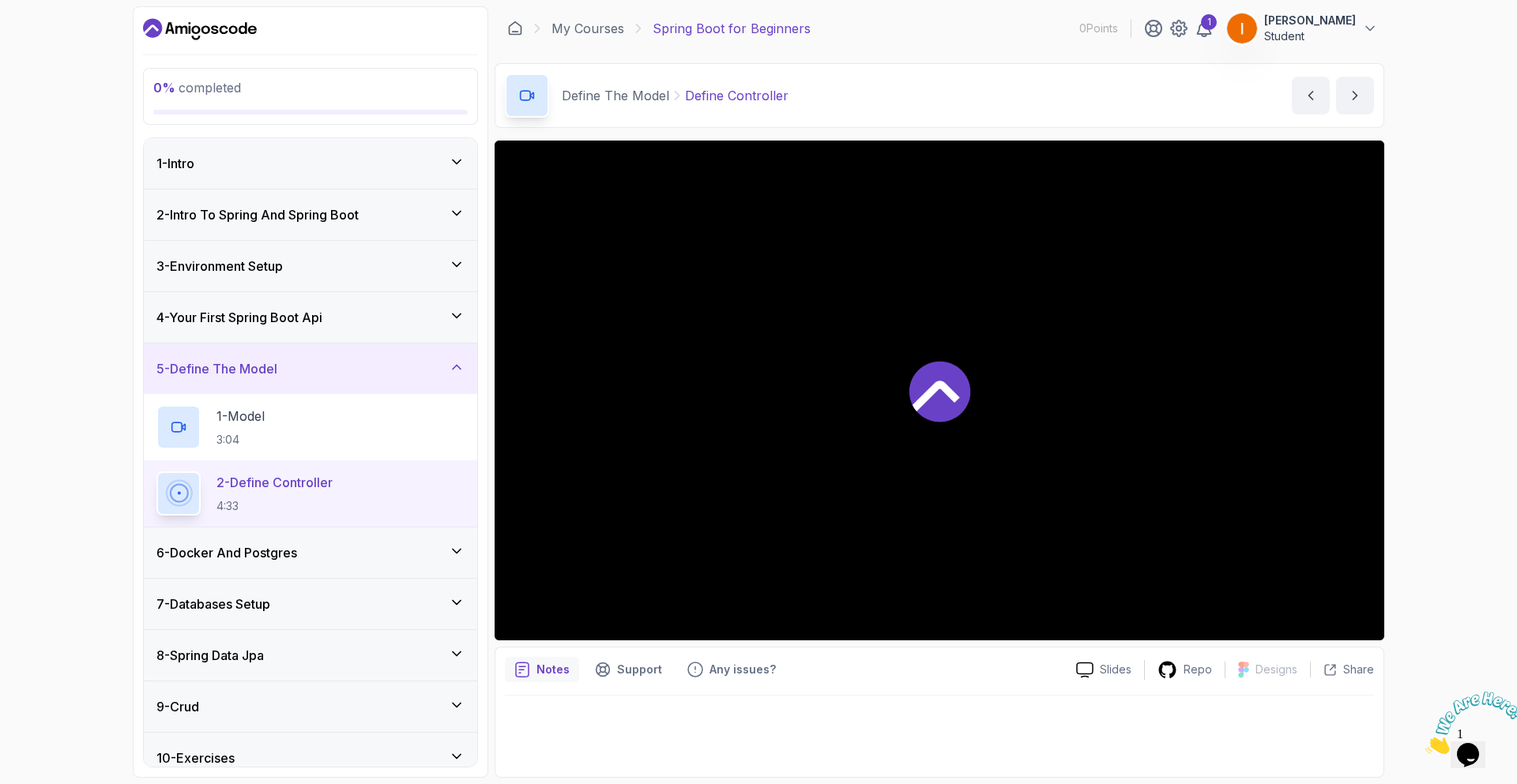
click at [453, 367] on icon at bounding box center [457, 367] width 16 height 16
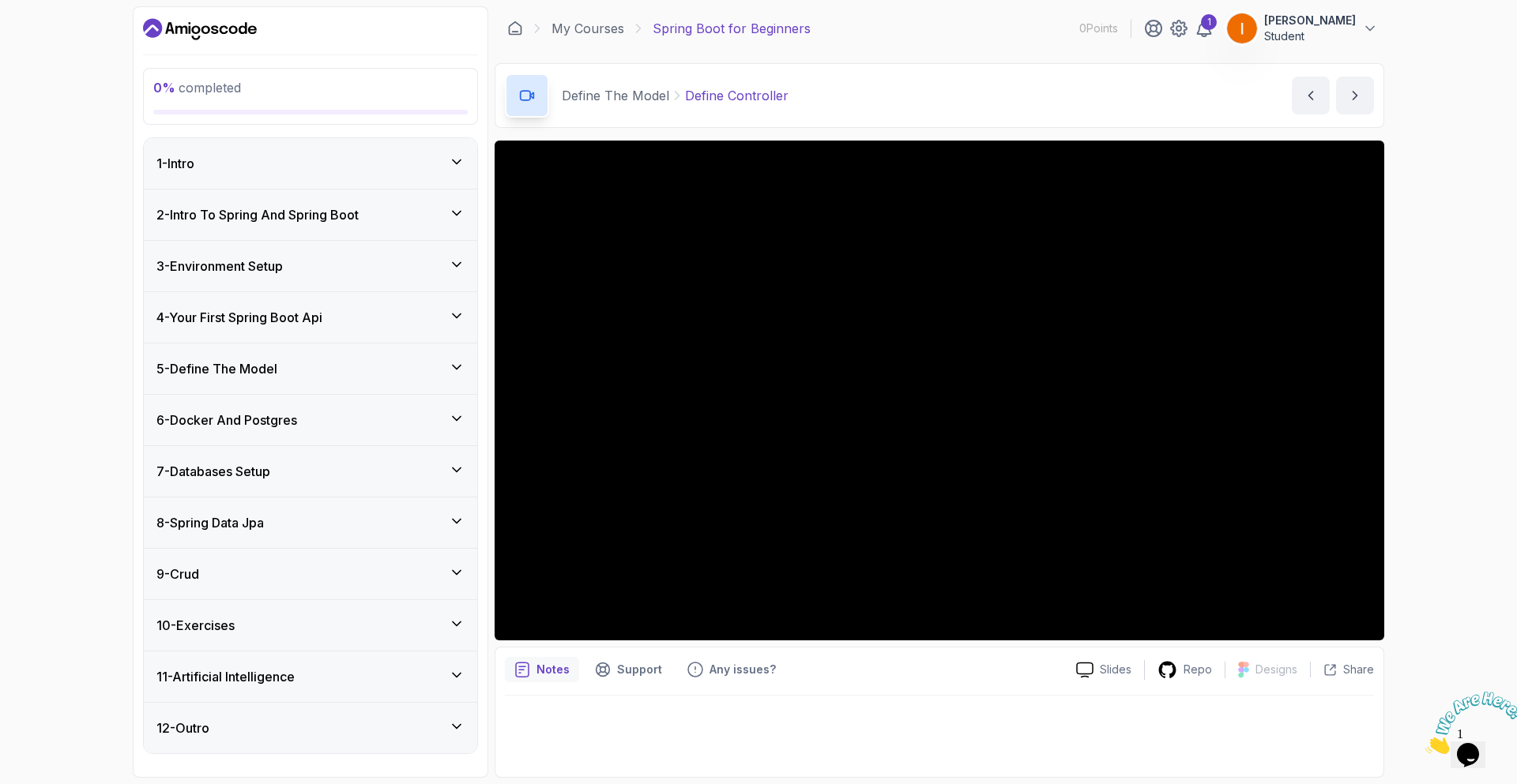
click at [454, 409] on div "6 - Docker And Postgres" at bounding box center [310, 421] width 333 height 51
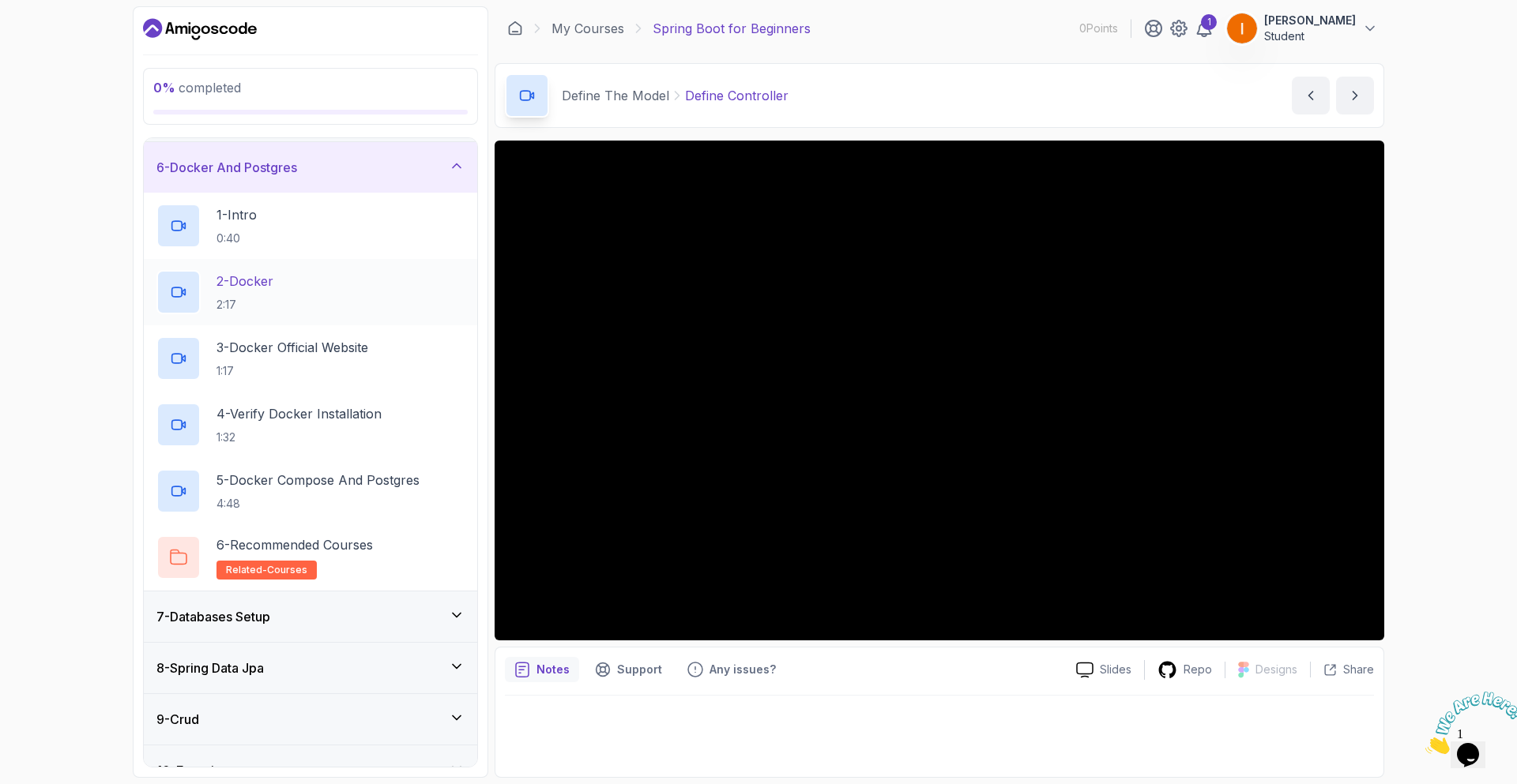
scroll to position [221, 0]
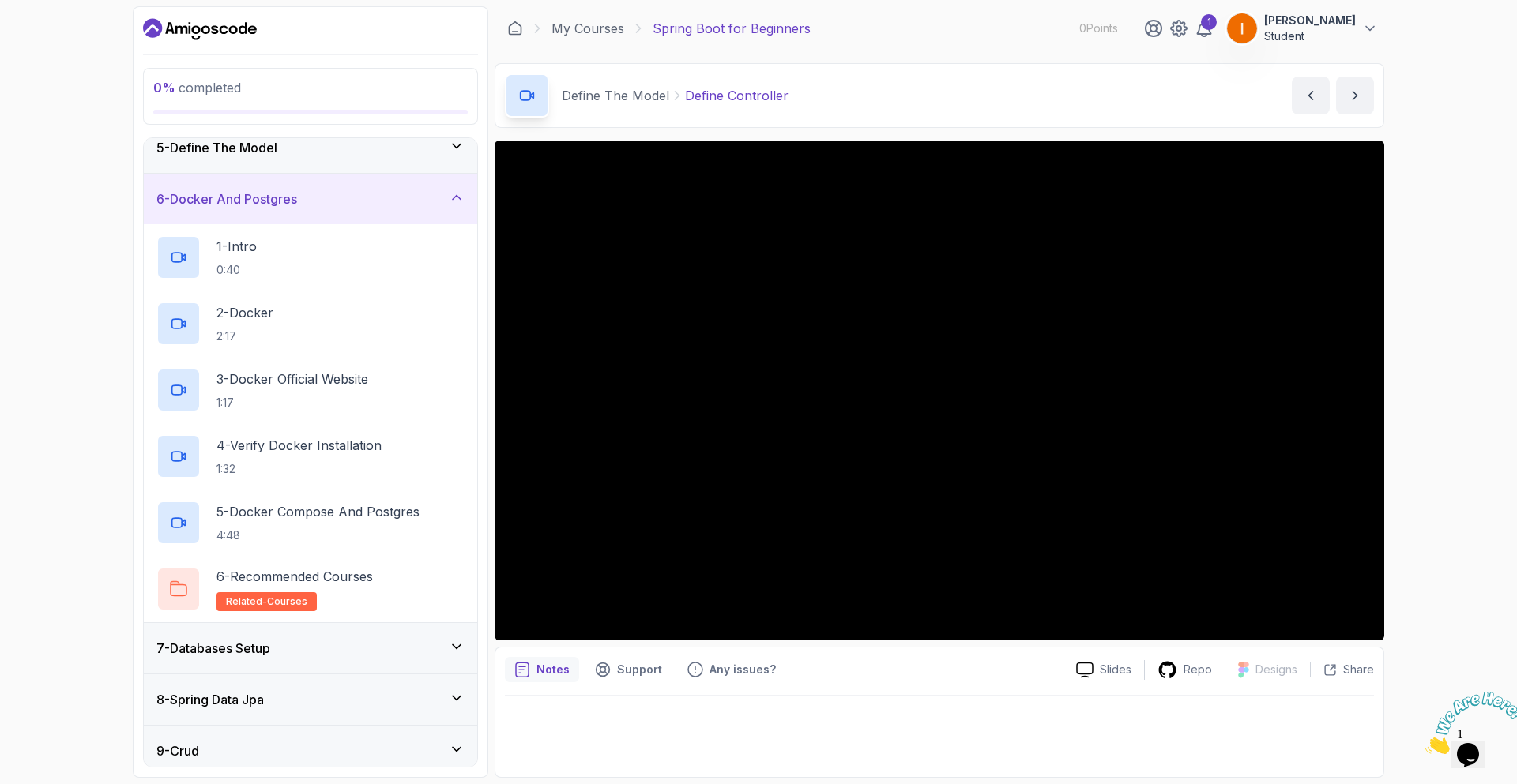
click at [403, 200] on div "6 - Docker And Postgres" at bounding box center [310, 199] width 308 height 19
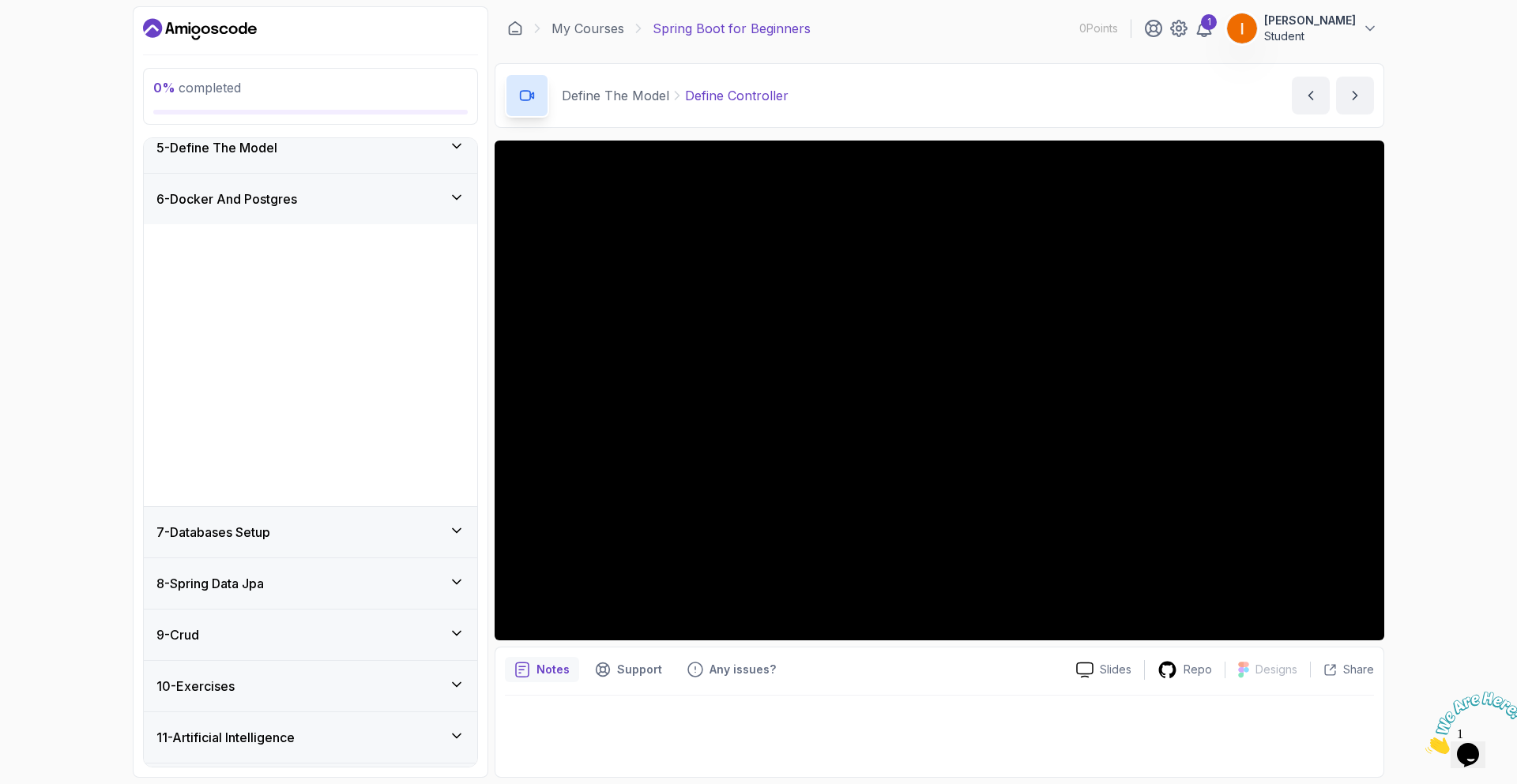
scroll to position [0, 0]
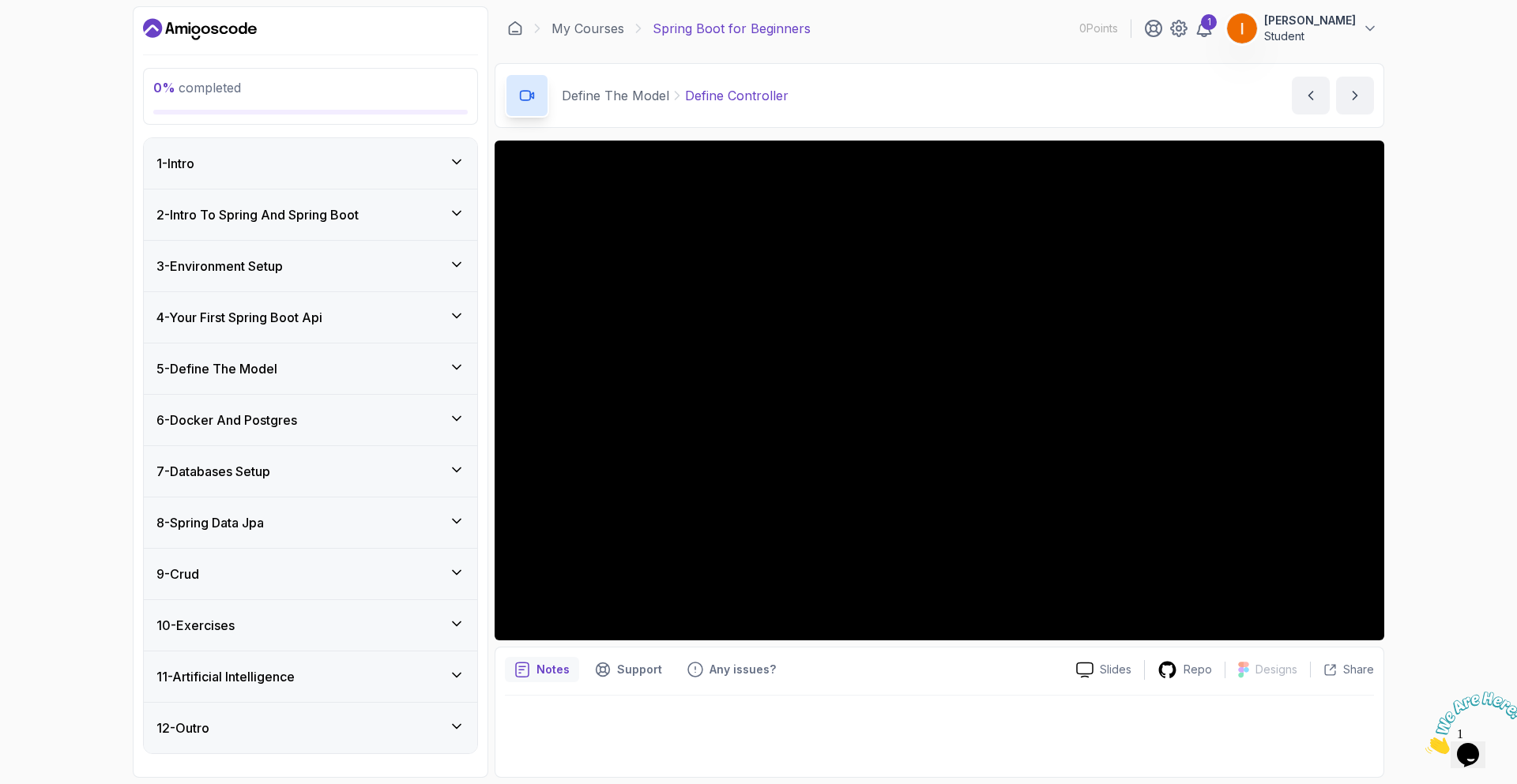
click at [457, 570] on icon at bounding box center [457, 572] width 16 height 16
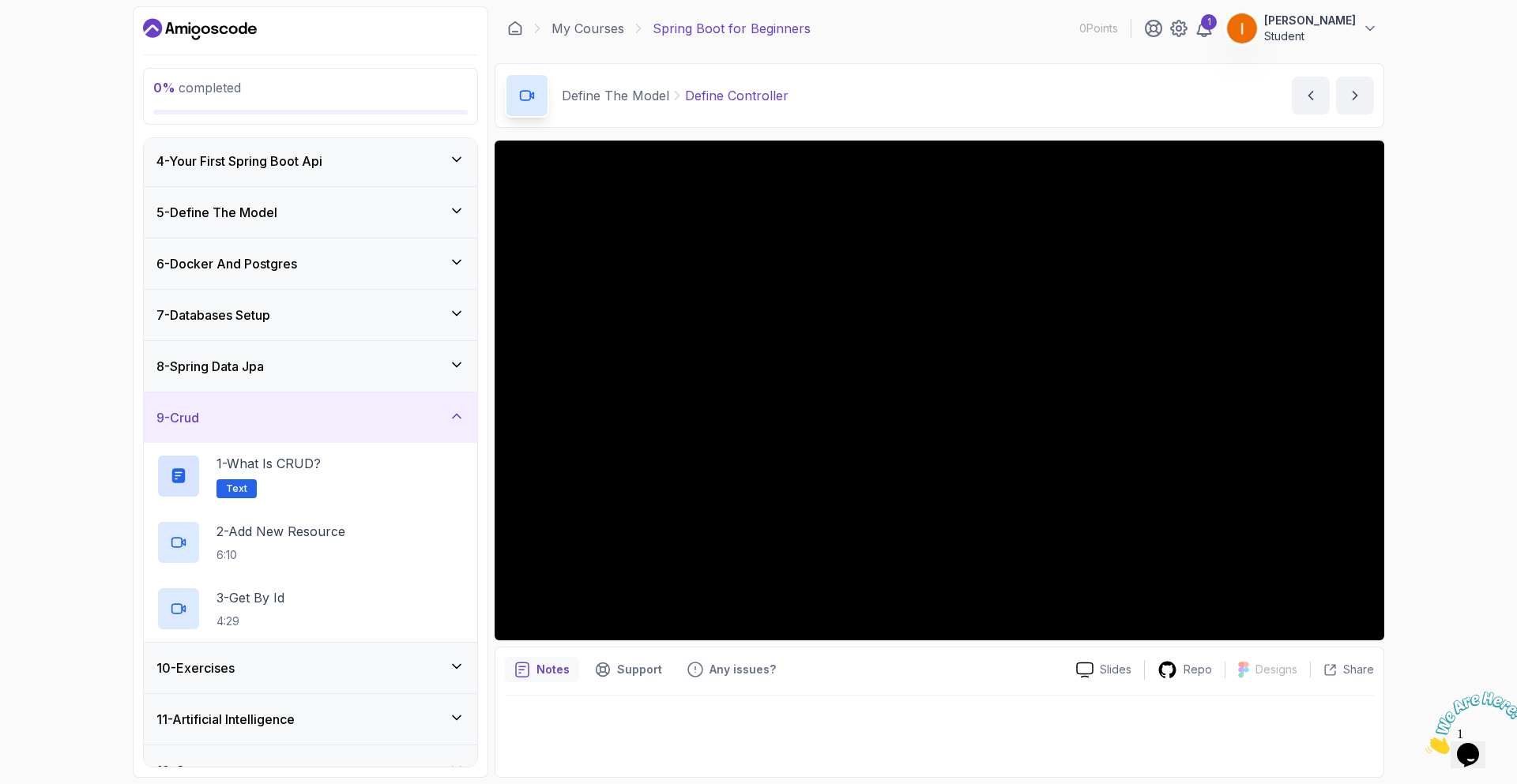
scroll to position [158, 0]
click at [450, 410] on icon at bounding box center [457, 414] width 16 height 16
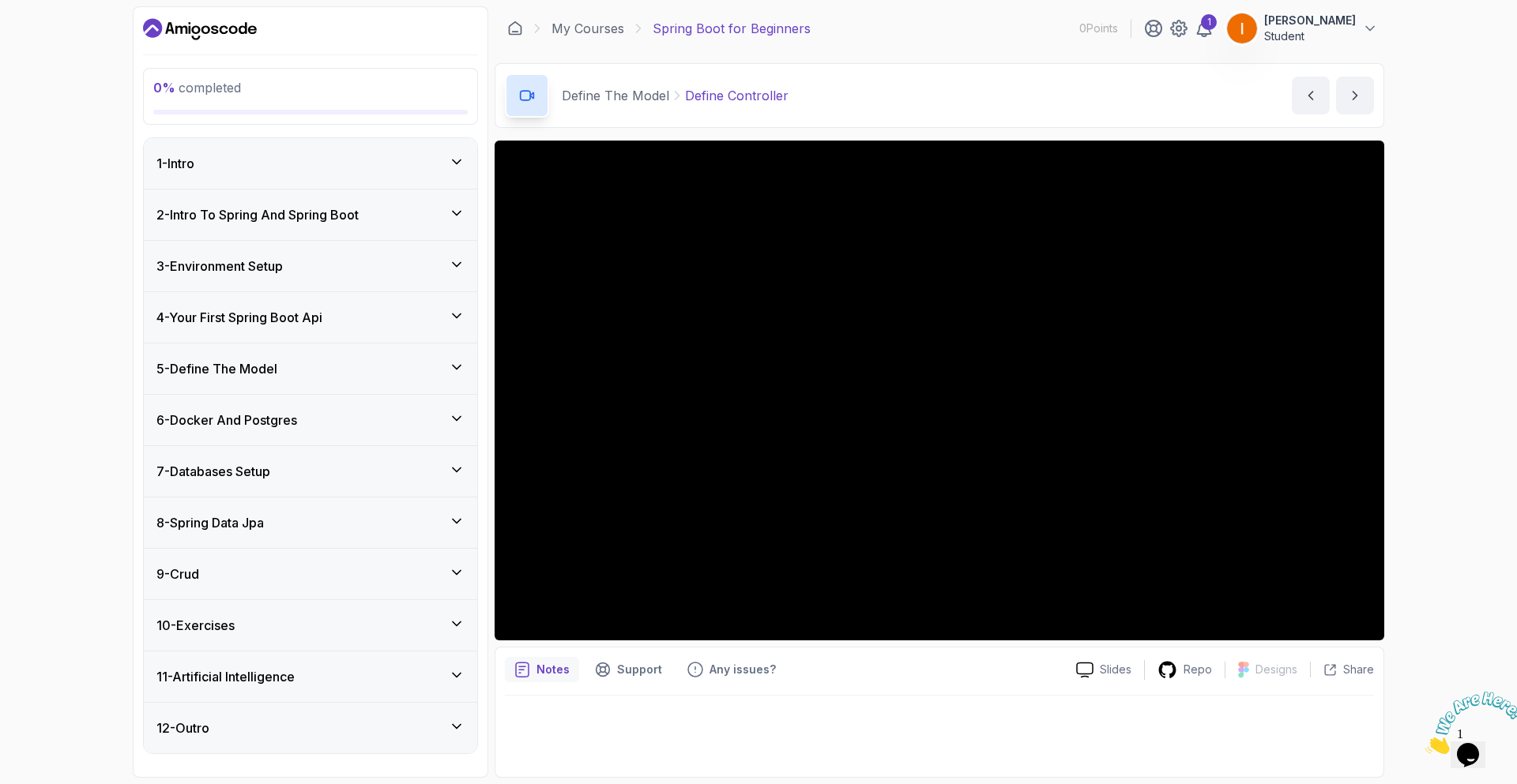
click at [449, 515] on icon at bounding box center [457, 522] width 16 height 16
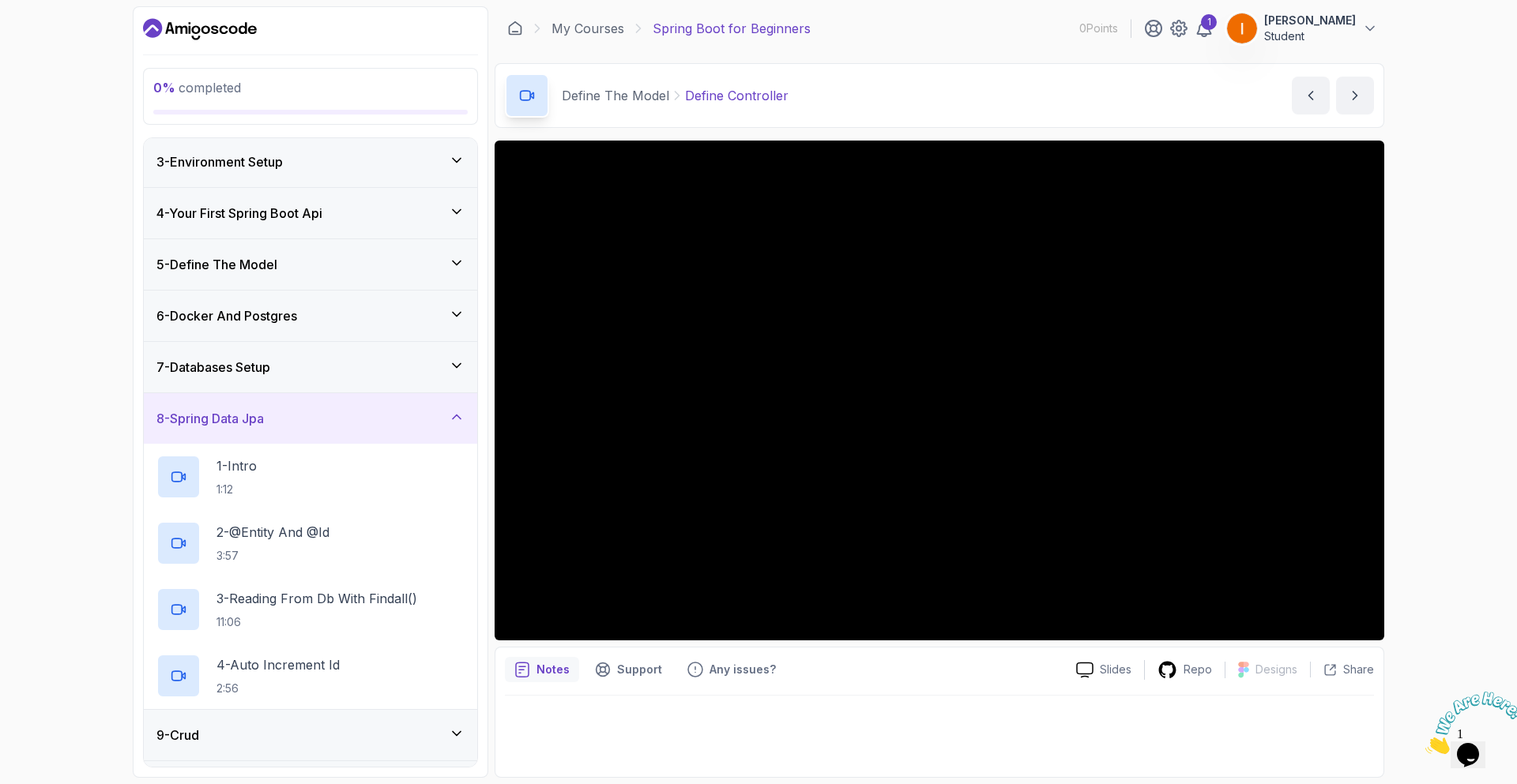
scroll to position [126, 0]
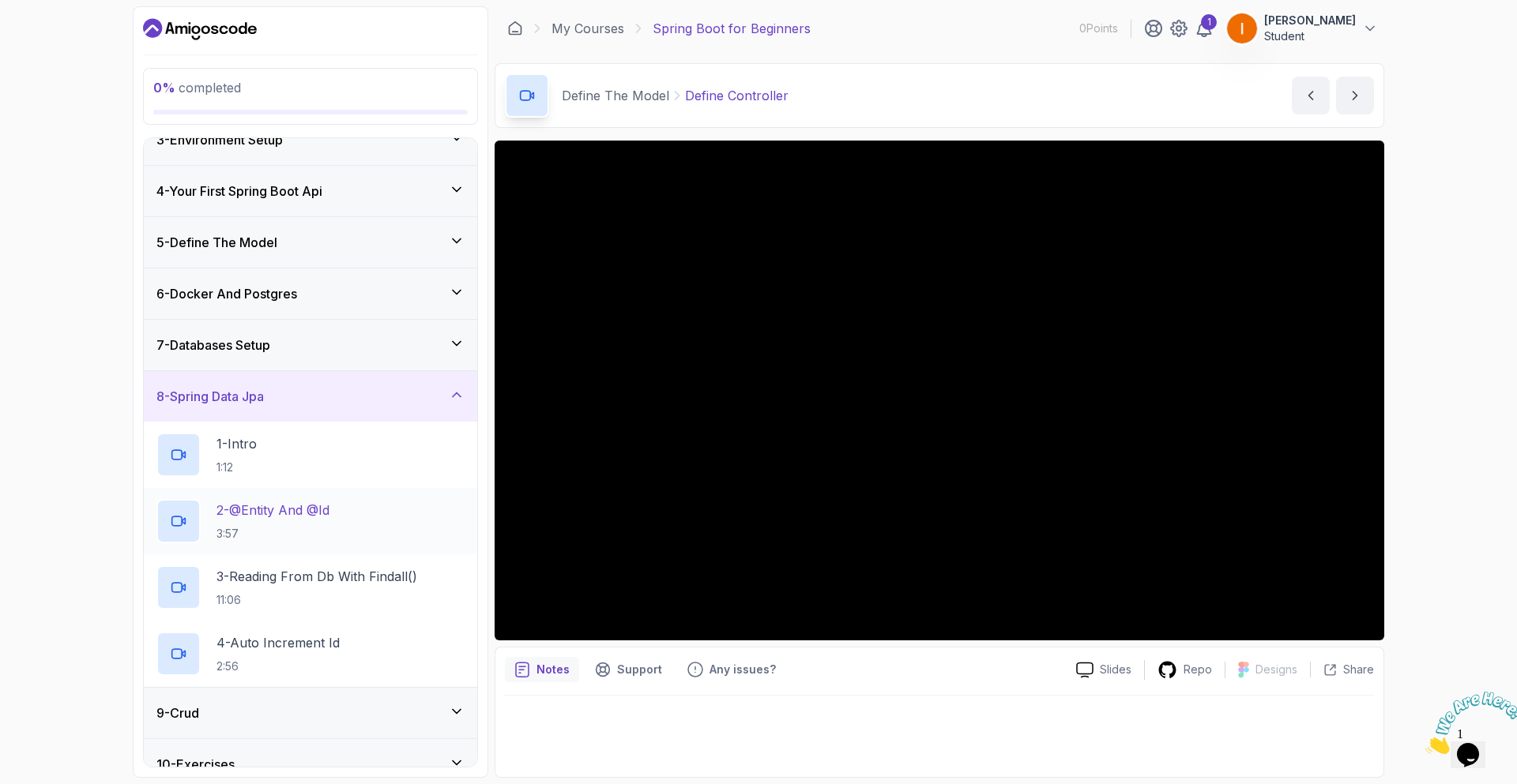
click at [315, 515] on p "2 - @Entity And @Id" at bounding box center [273, 510] width 113 height 19
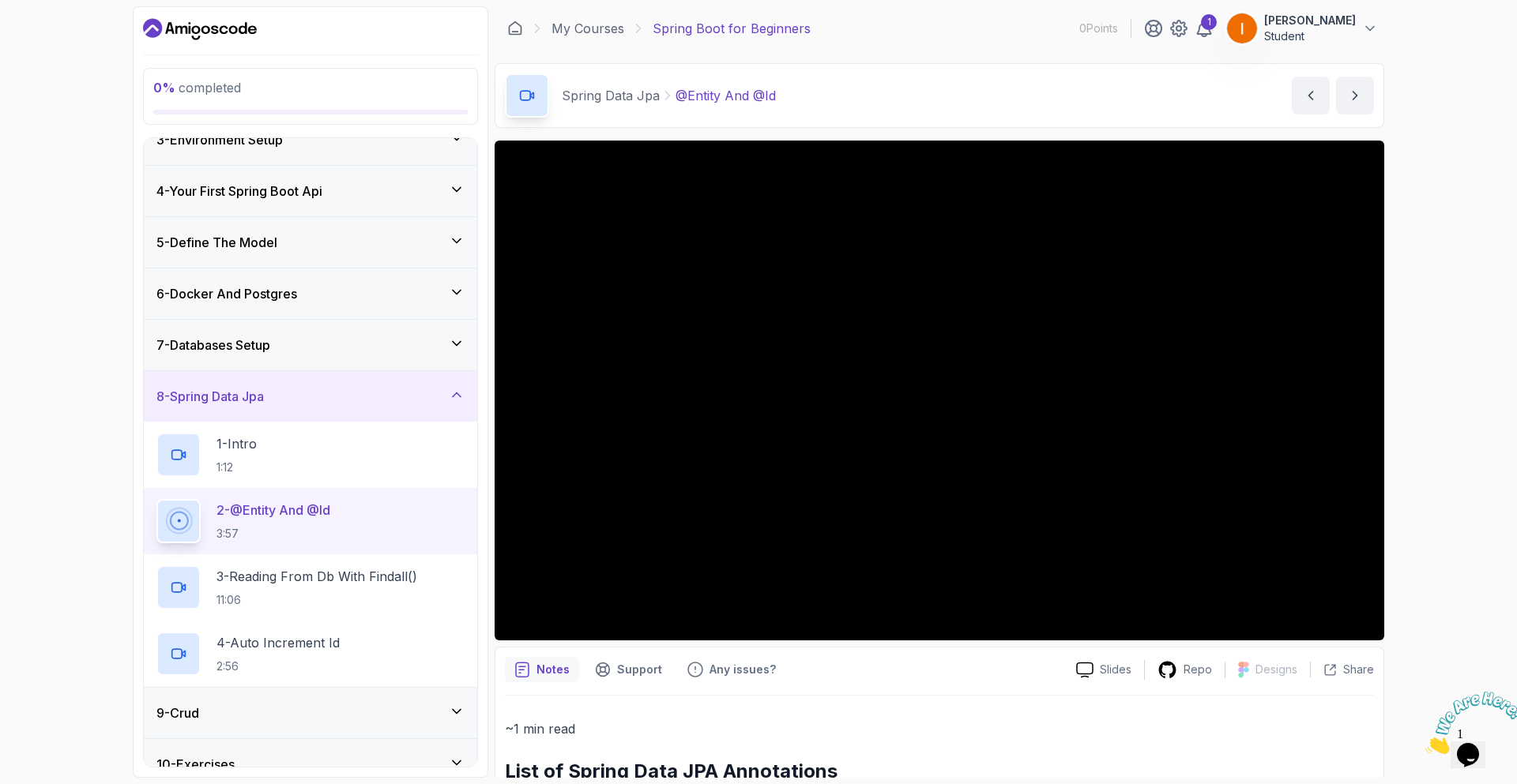
click at [449, 395] on icon at bounding box center [457, 395] width 16 height 16
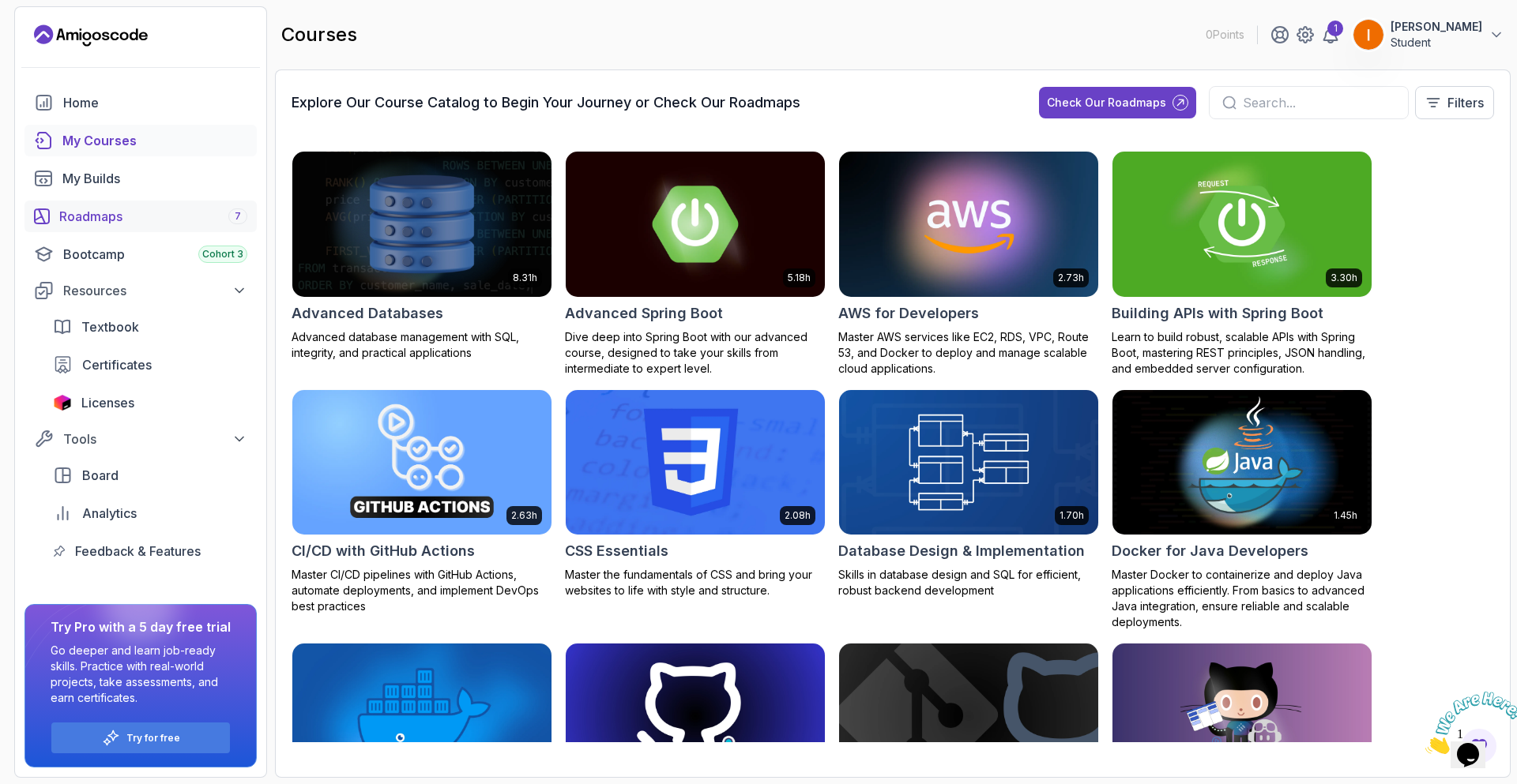
click at [173, 213] on div "Roadmaps 7" at bounding box center [153, 216] width 188 height 19
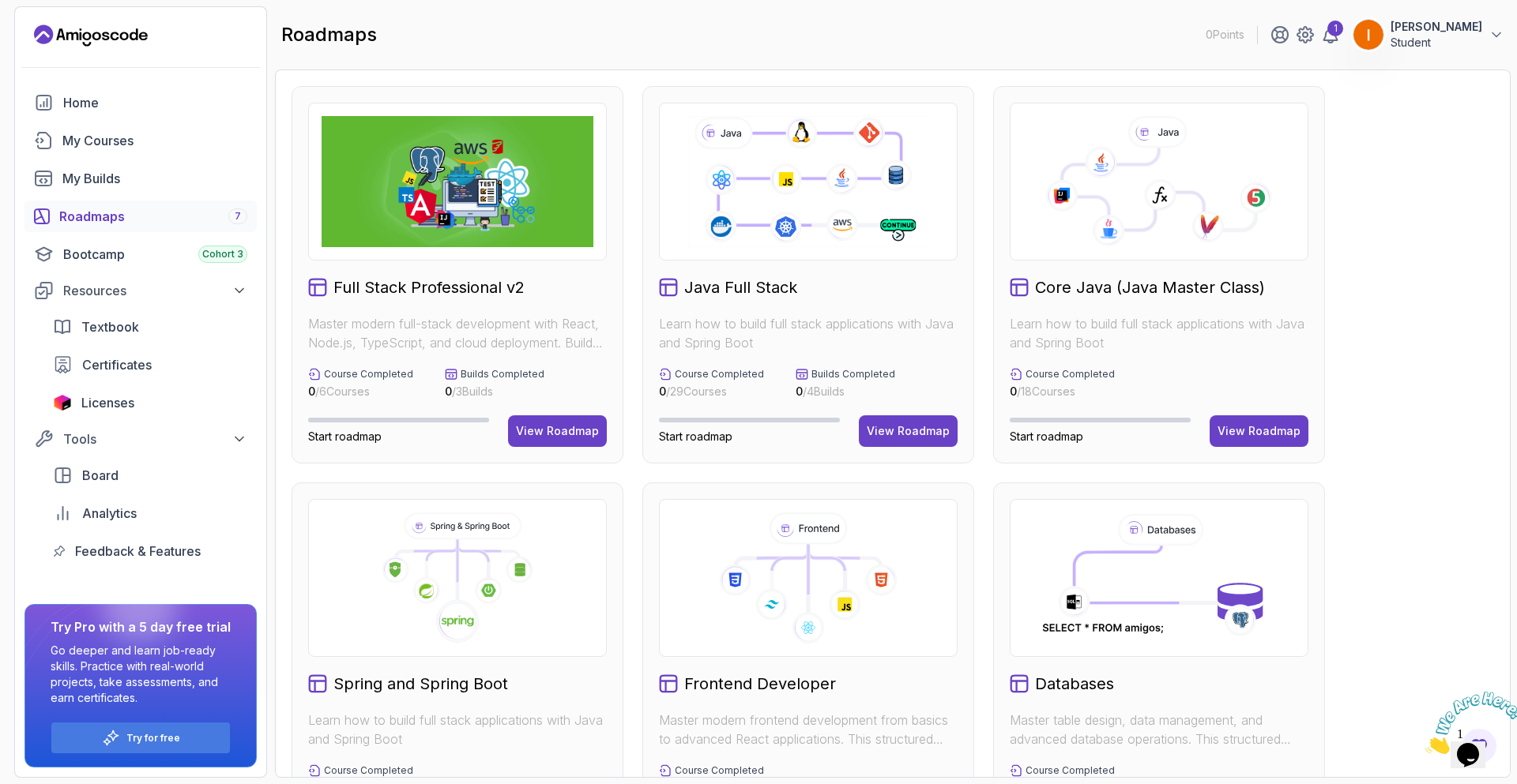
click at [504, 570] on icon at bounding box center [457, 578] width 272 height 131
click at [1459, 336] on div "Full Stack Professional v2 Master modern full-stack development with React, Nod…" at bounding box center [893, 671] width 1203 height 1170
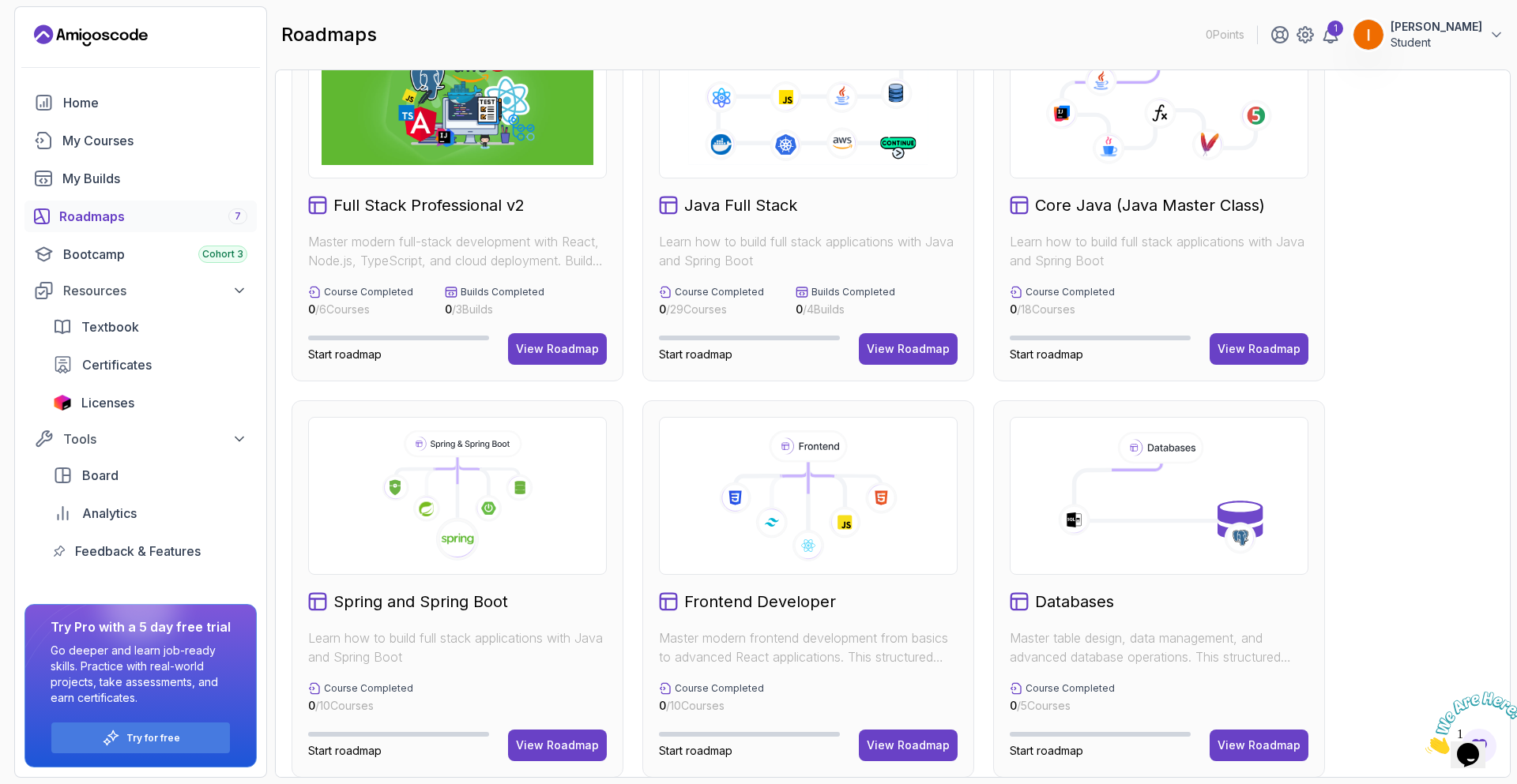
scroll to position [158, 0]
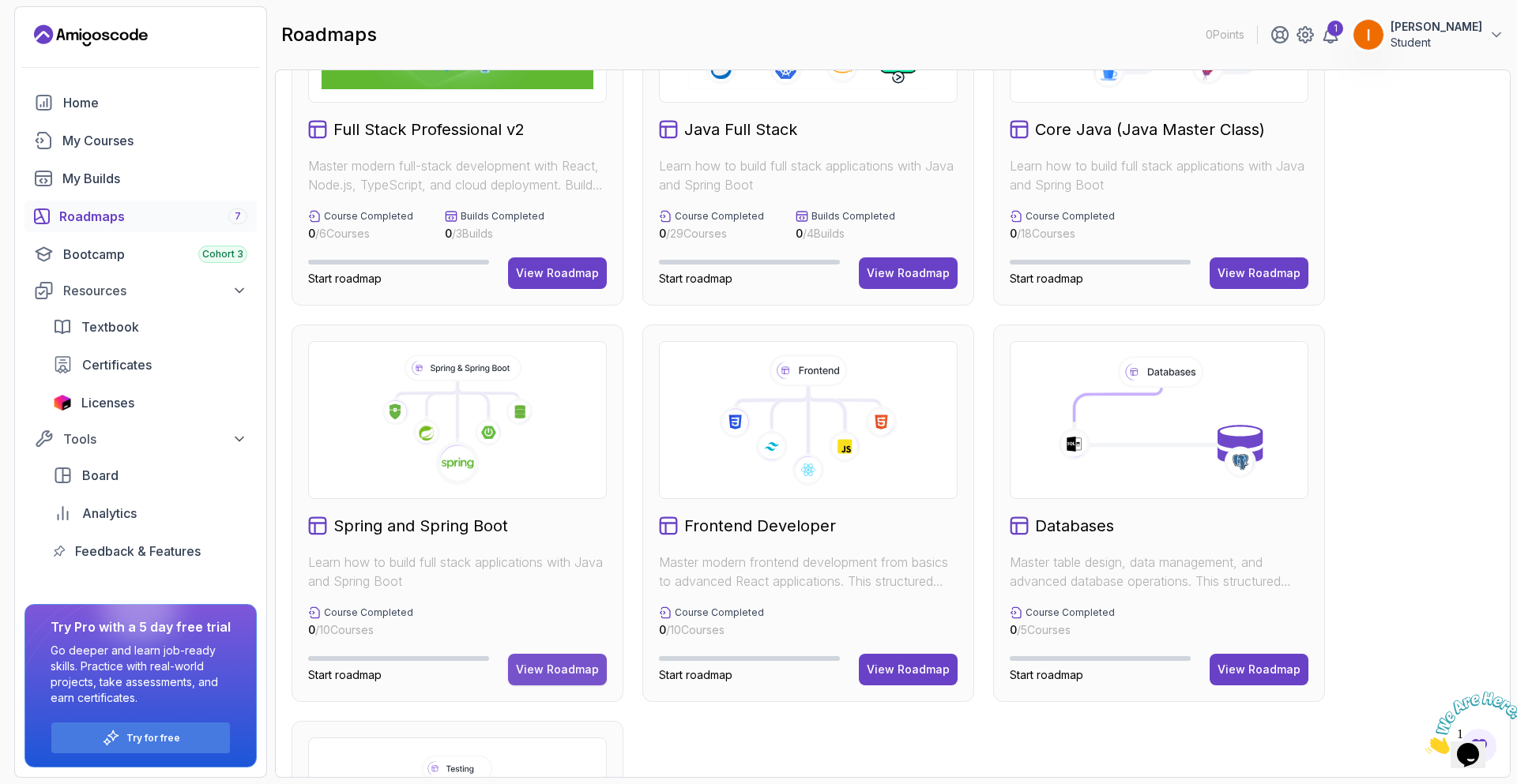
click at [578, 664] on div "View Roadmap" at bounding box center [558, 670] width 83 height 16
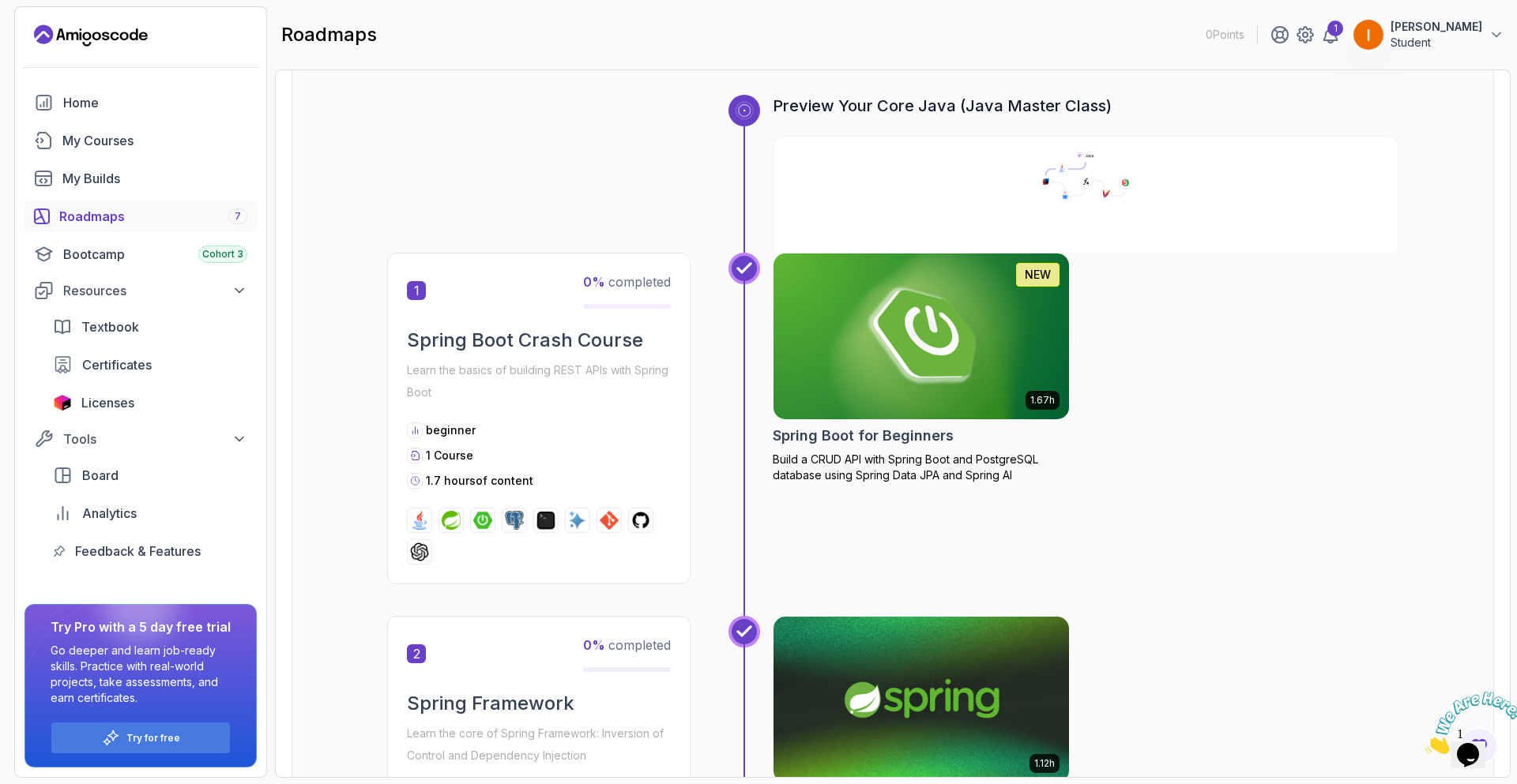
scroll to position [16, 0]
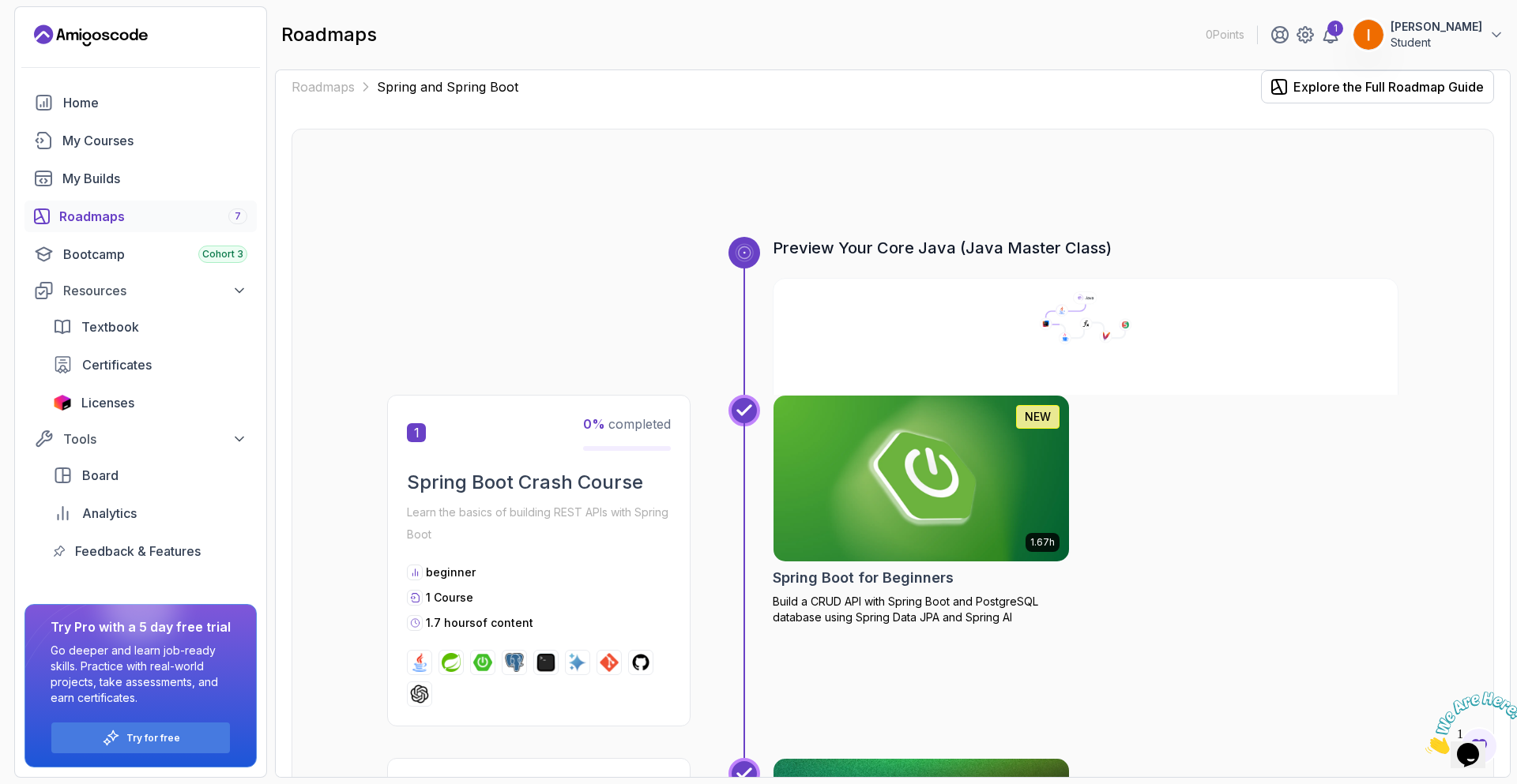
click at [480, 339] on div "Preview Your Core Java (Java Master Class)" at bounding box center [893, 316] width 1011 height 158
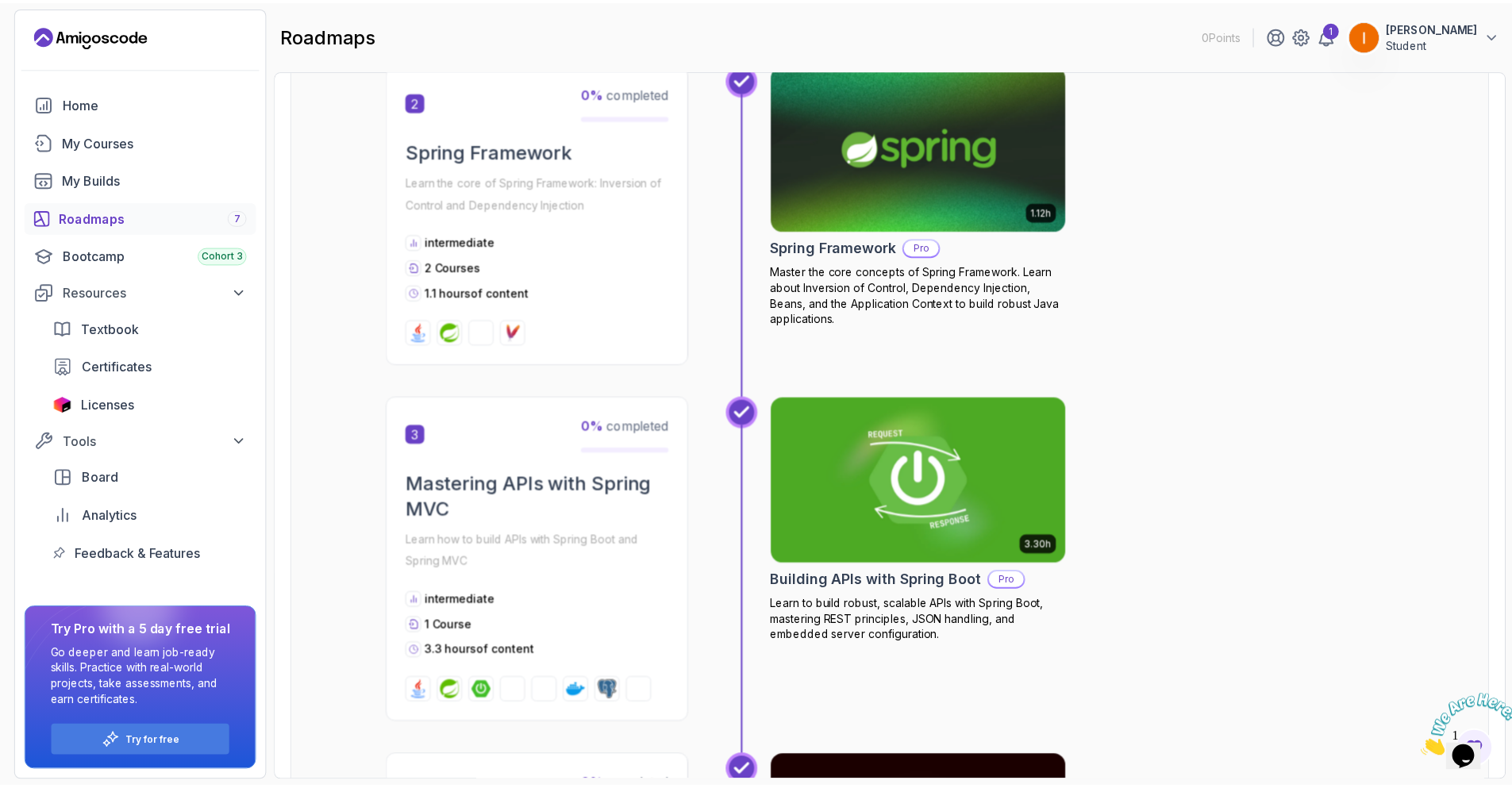
scroll to position [746, 0]
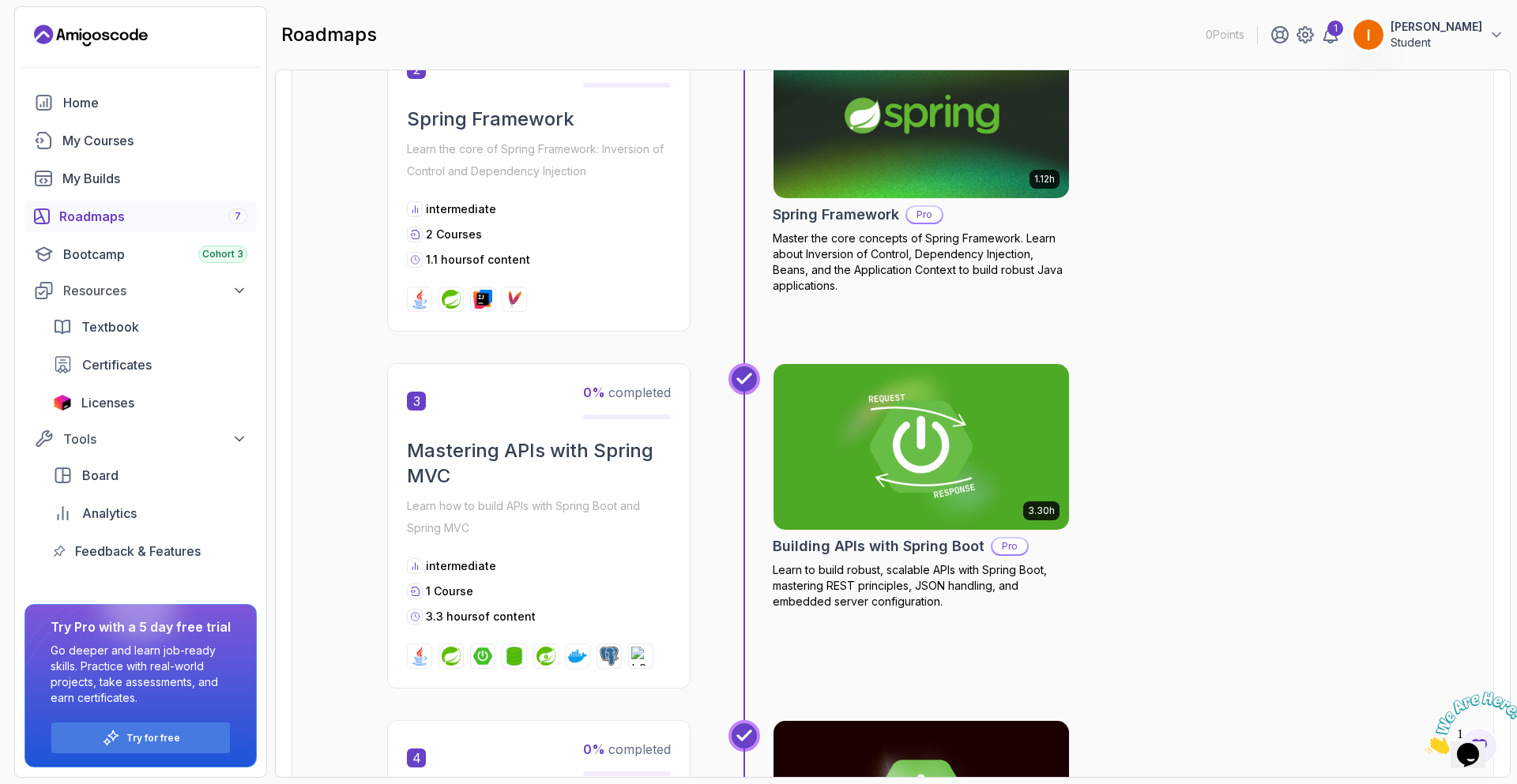
click at [912, 481] on img at bounding box center [921, 447] width 310 height 174
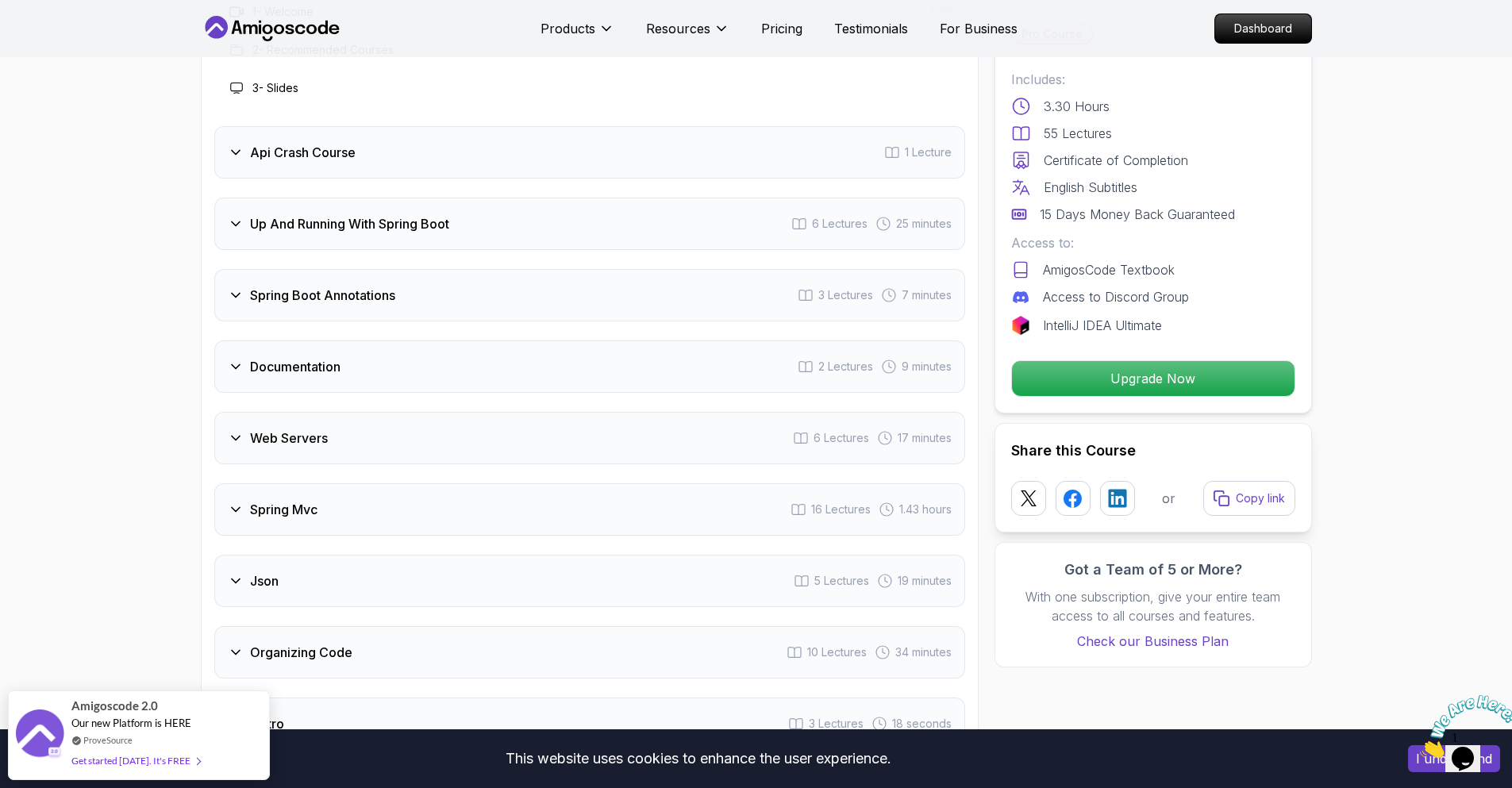
scroll to position [2701, 0]
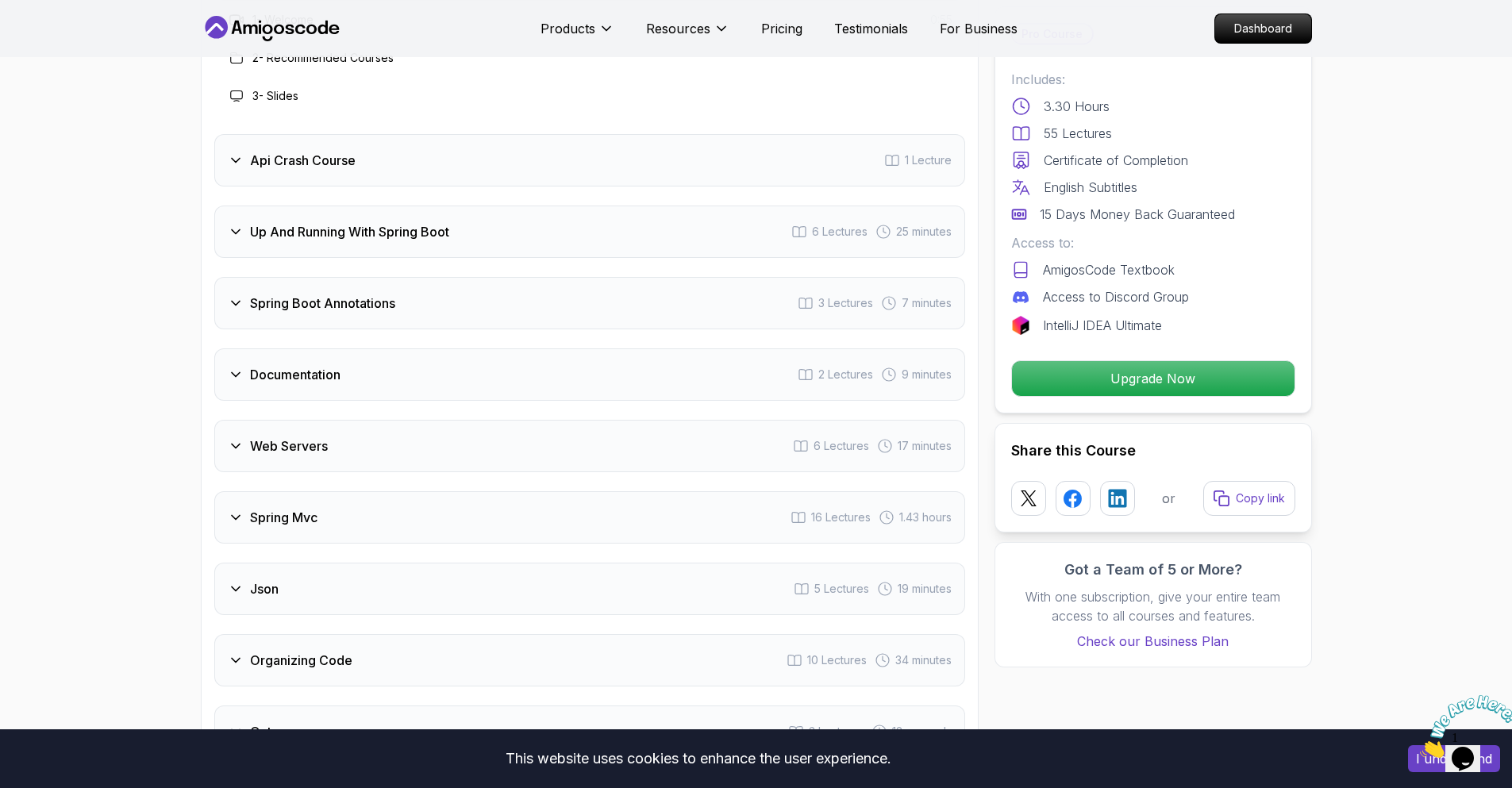
click at [600, 424] on div "Web Servers 6 Lectures 17 minutes" at bounding box center [590, 446] width 751 height 53
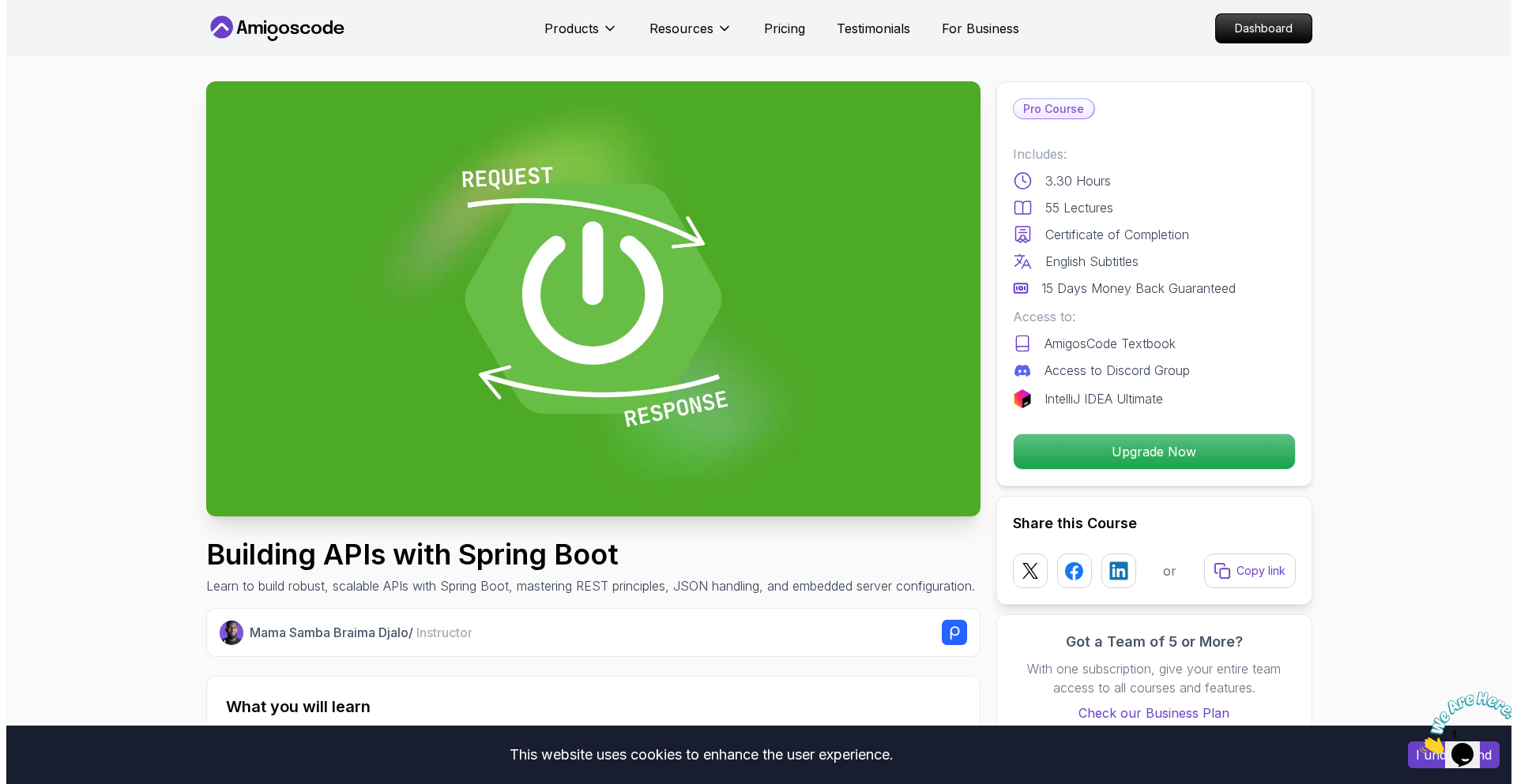
scroll to position [0, 0]
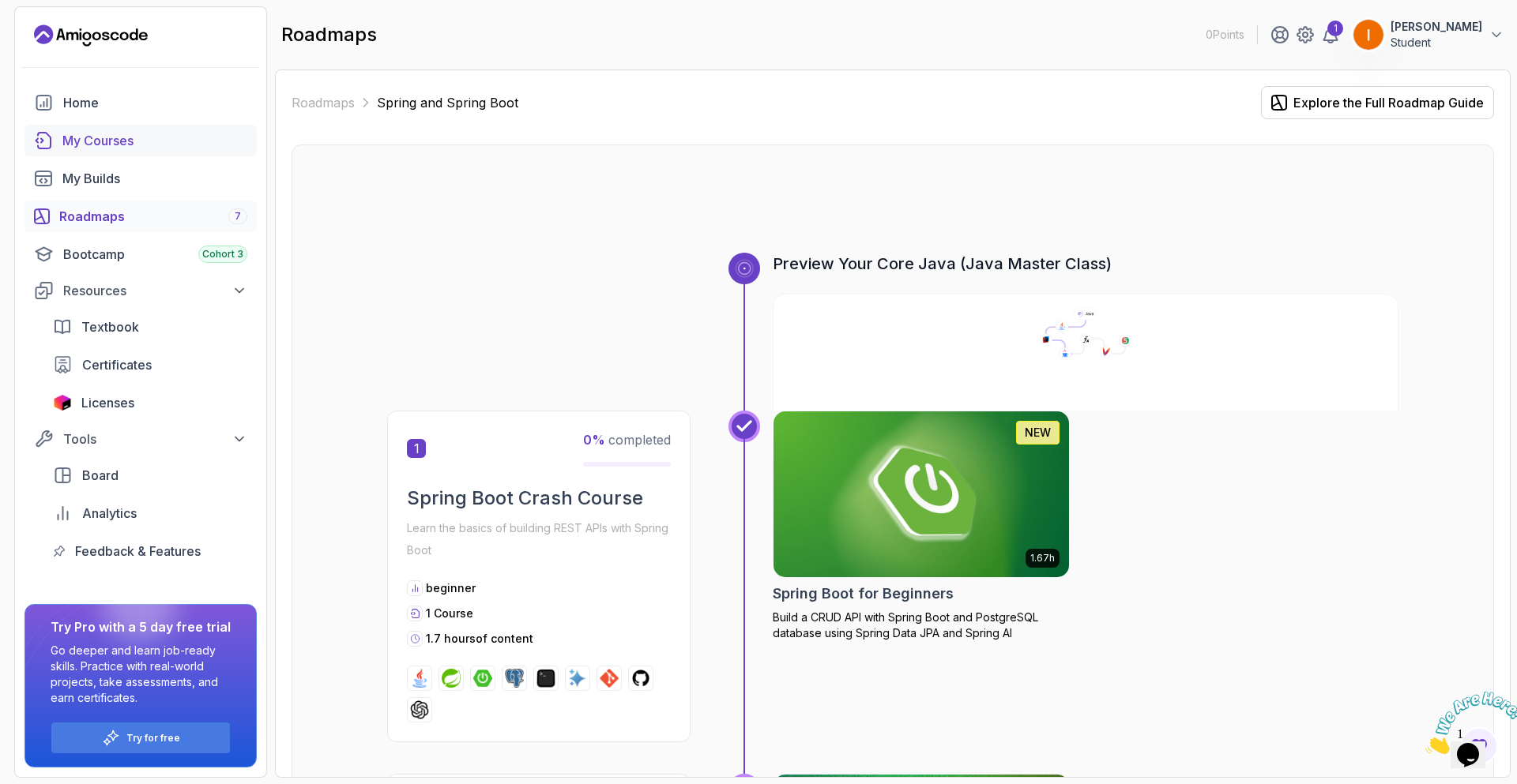
click at [98, 147] on div "My Courses" at bounding box center [154, 141] width 185 height 19
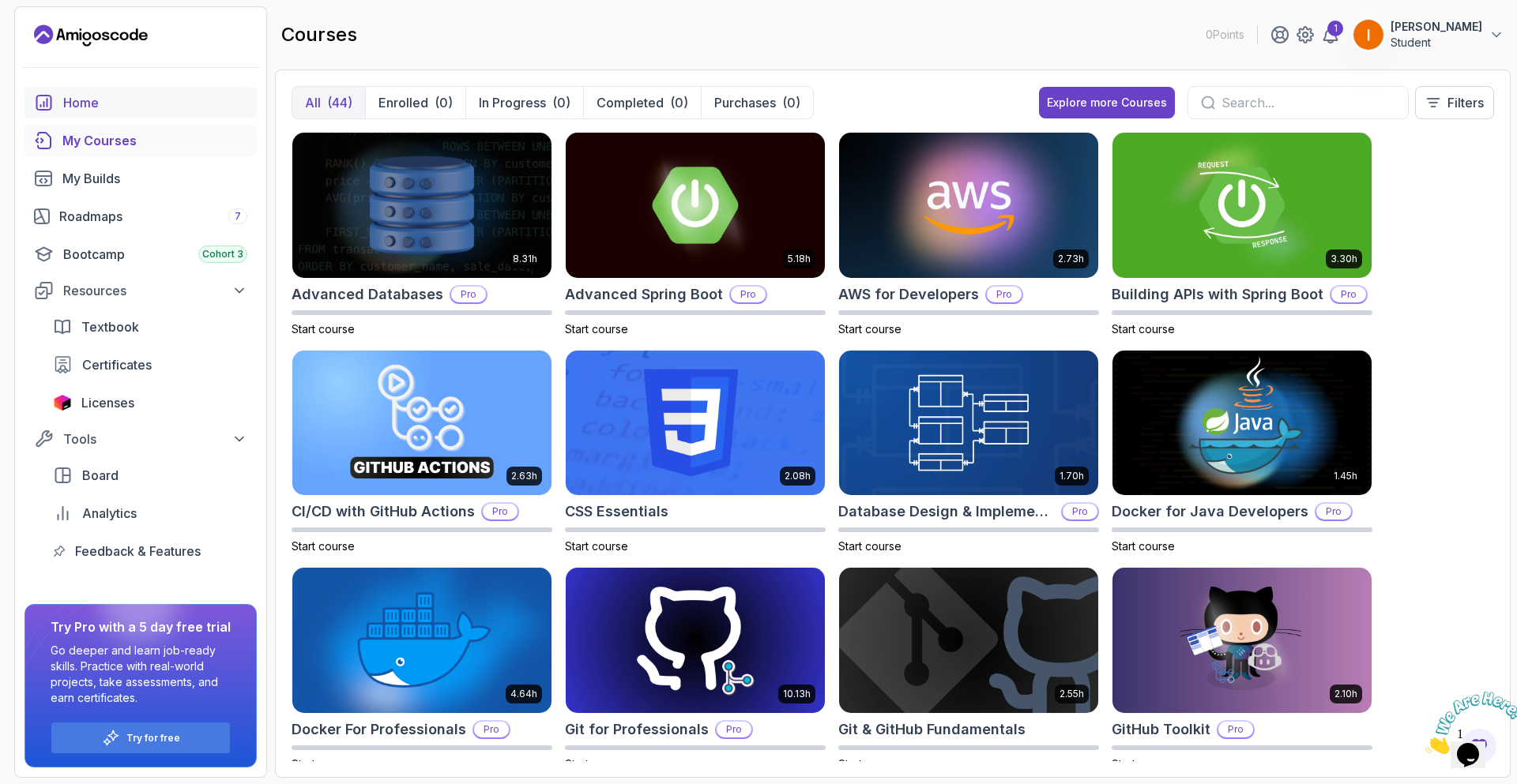
click at [91, 102] on div "Home" at bounding box center [154, 103] width 184 height 19
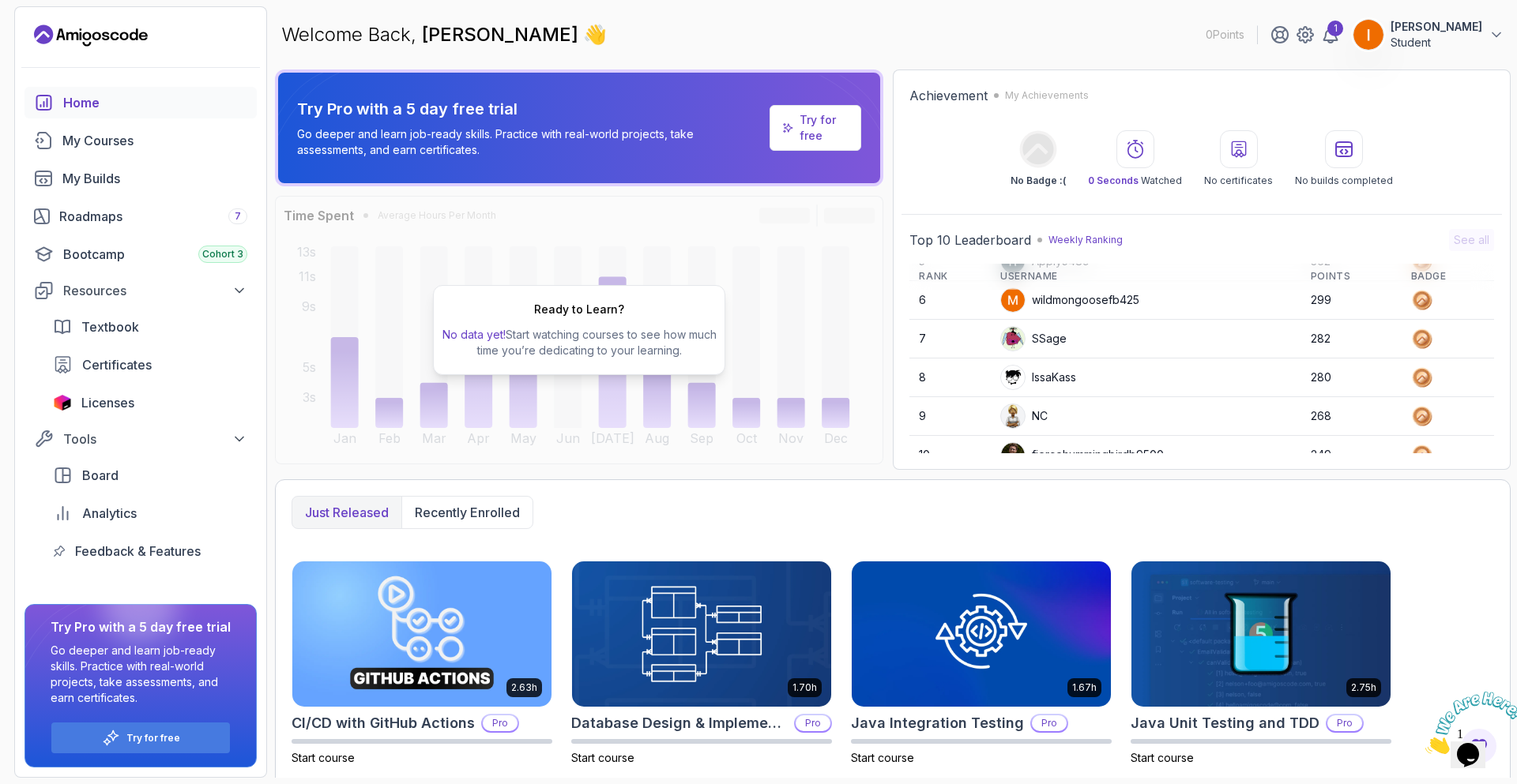
scroll to position [223, 0]
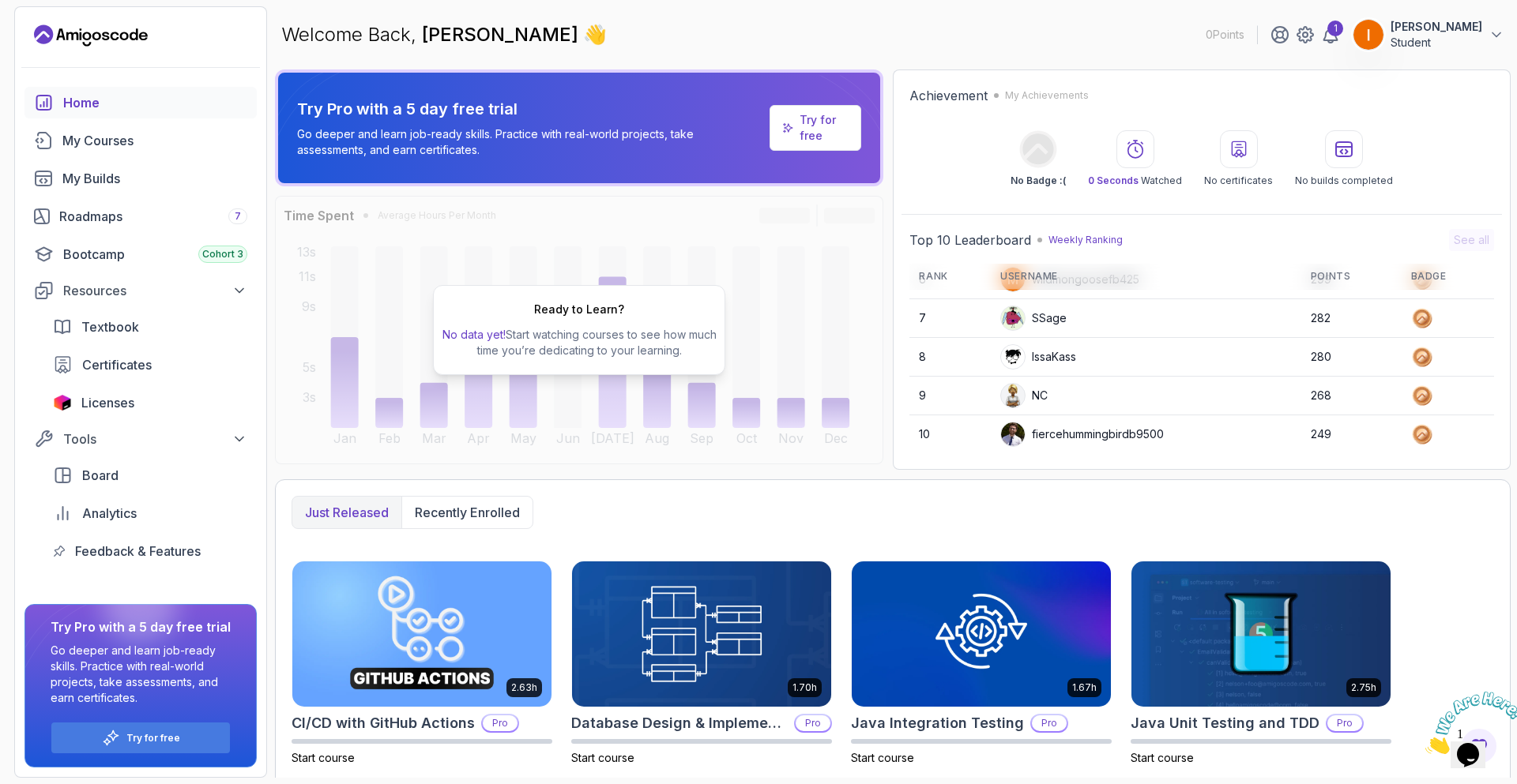
click at [928, 201] on div "Achievement My Achievements No Badge :( 0 Seconds Watched No certificates No bu…" at bounding box center [1201, 270] width 618 height 401
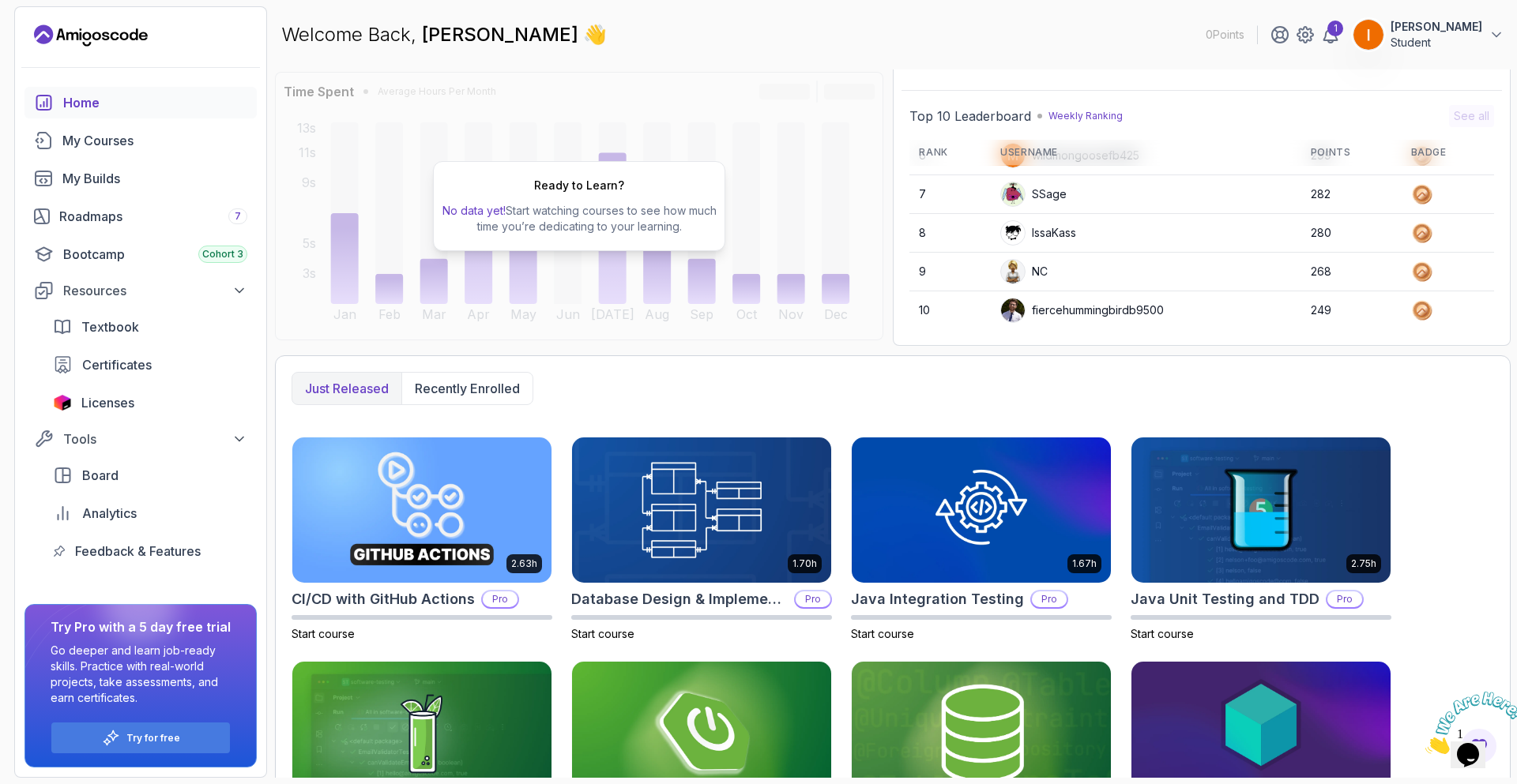
scroll to position [228, 0]
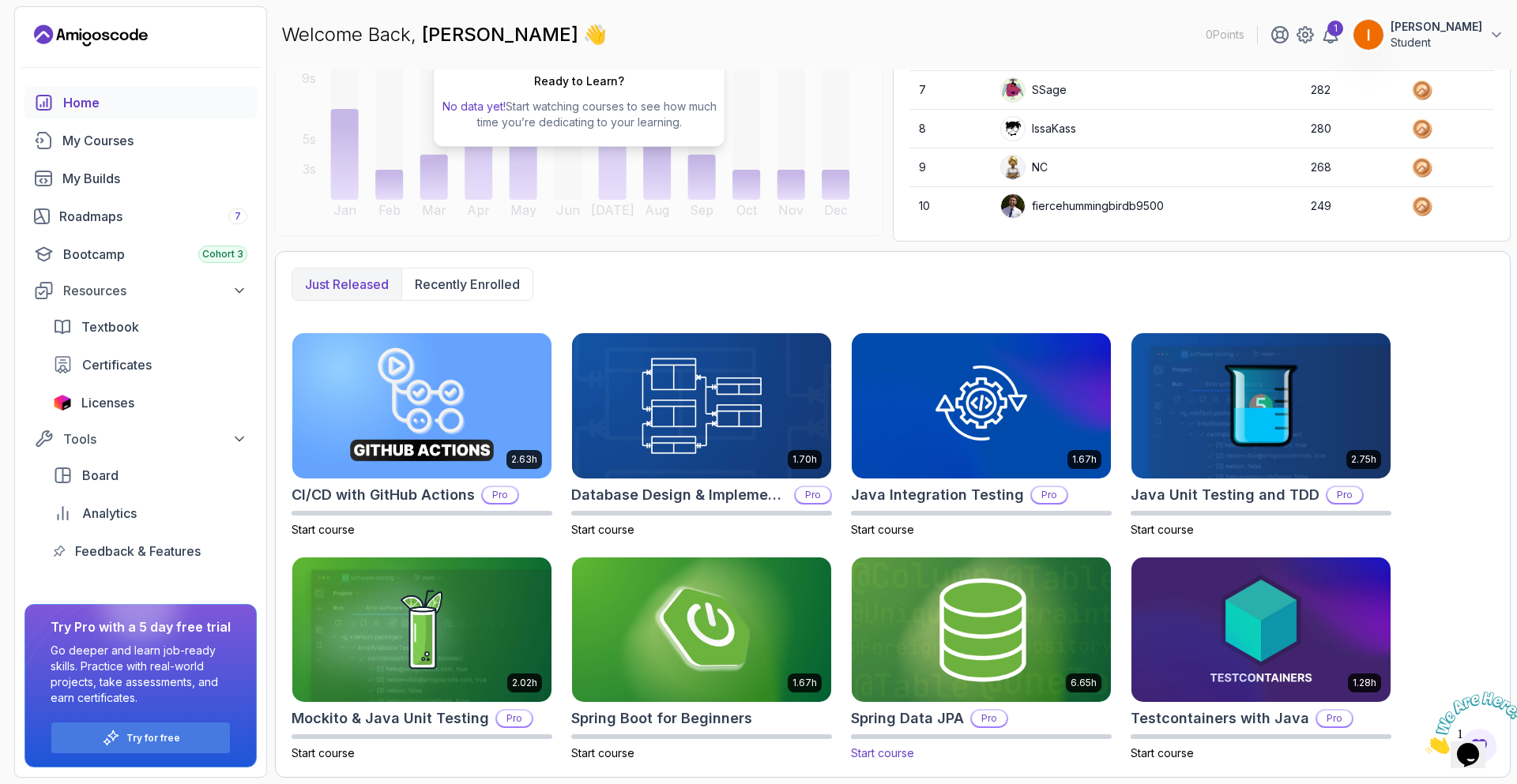
click at [965, 623] on img at bounding box center [982, 630] width 272 height 153
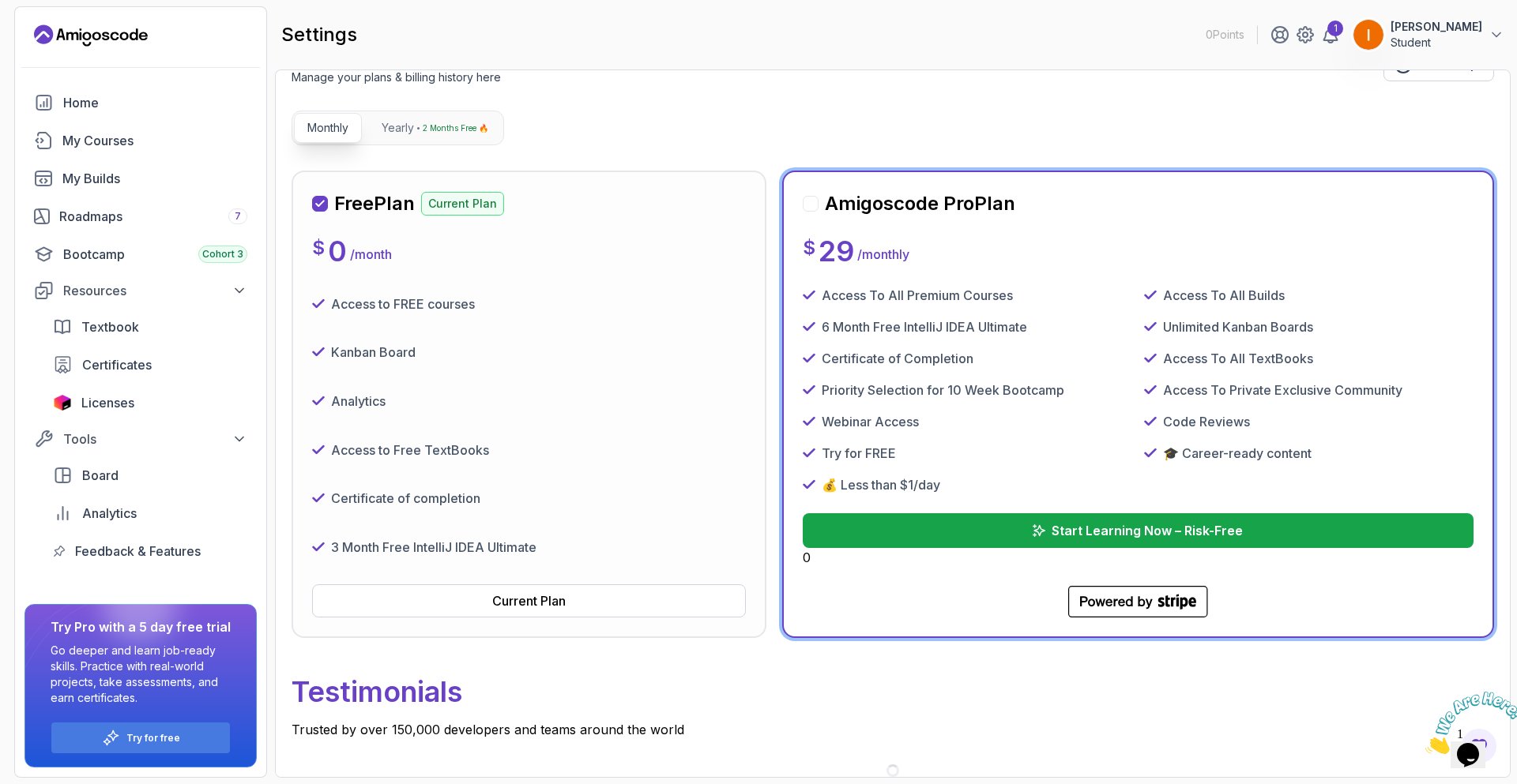
scroll to position [107, 0]
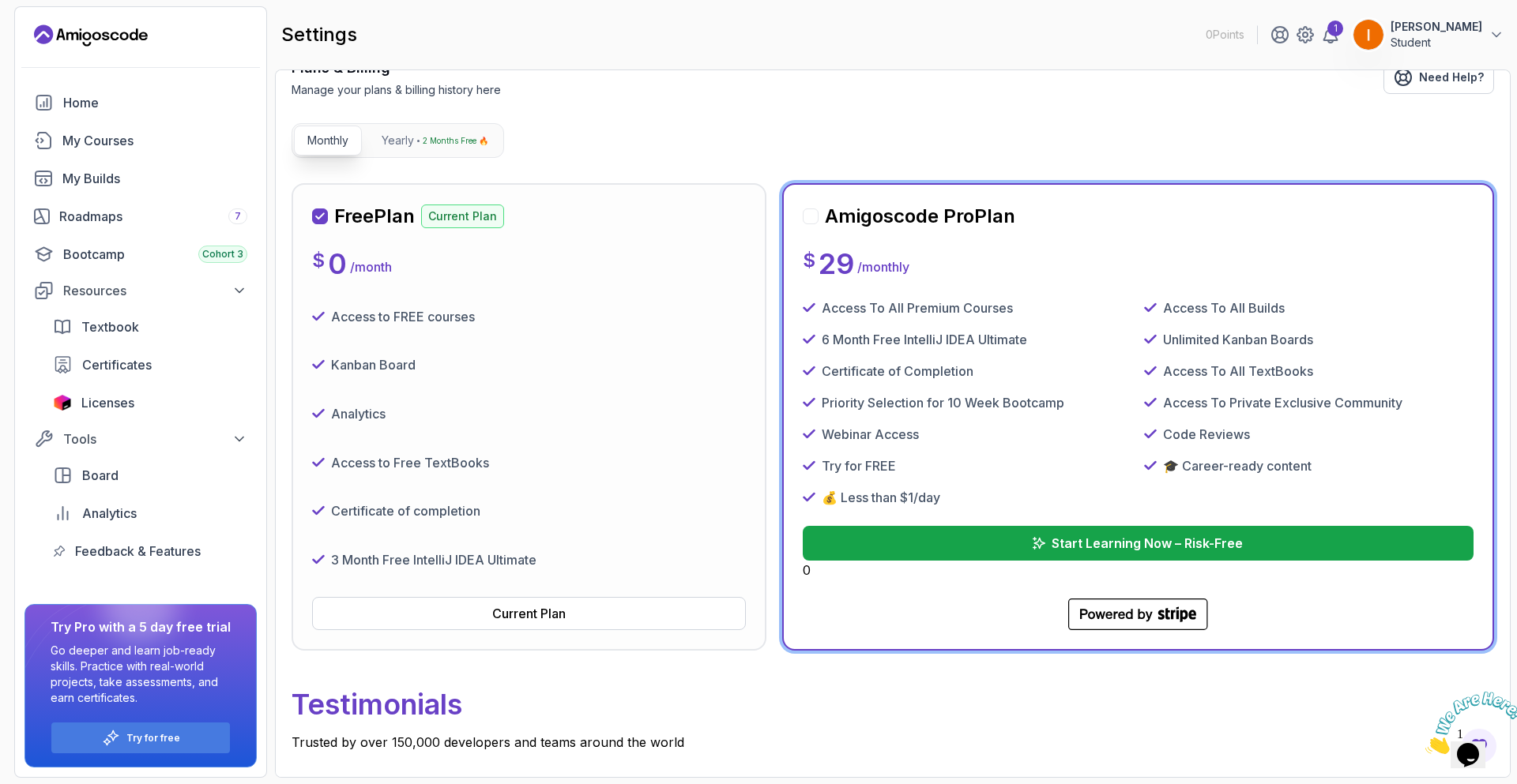
click at [979, 142] on div "Plans & Billing Manage your plans & billing history here Need Help? Monthly Yea…" at bounding box center [893, 424] width 1203 height 733
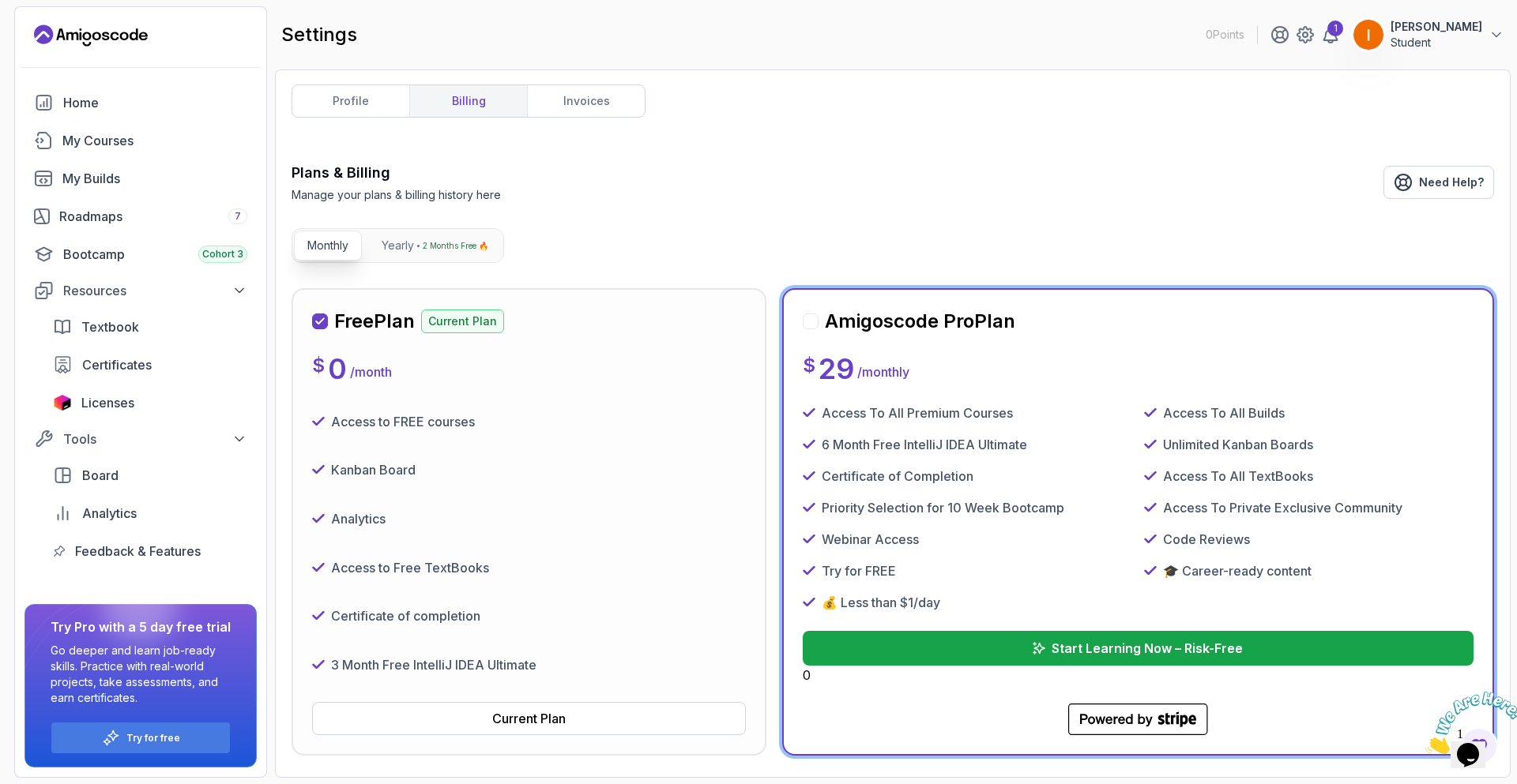
scroll to position [0, 0]
